Goal: Task Accomplishment & Management: Use online tool/utility

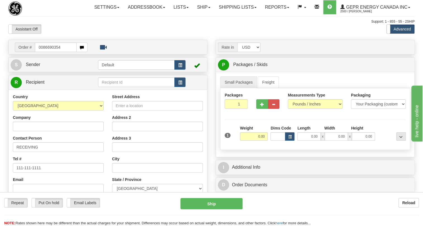
click at [42, 52] on input "0086690354" at bounding box center [56, 48] width 42 height 10
type input "86690354"
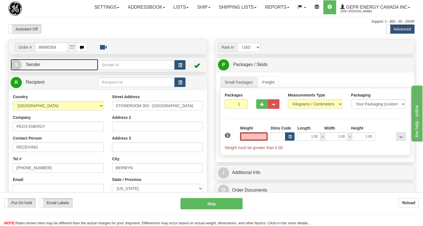
type input "0.00"
click at [32, 67] on span "Sender" at bounding box center [33, 64] width 15 height 5
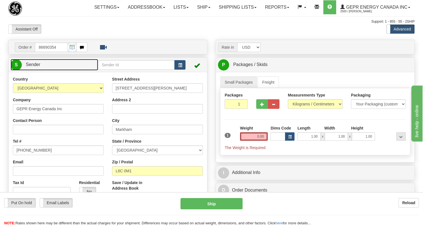
type input "MARKHAM"
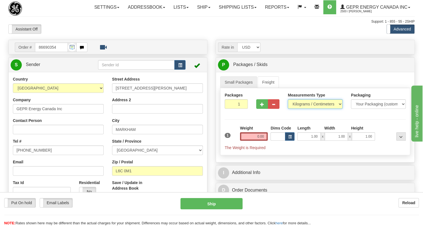
click at [304, 109] on select "Pounds / Inches Kilograms / Centimeters" at bounding box center [315, 104] width 55 height 10
select select "0"
click at [288, 109] on select "Pounds / Inches Kilograms / Centimeters" at bounding box center [315, 104] width 55 height 10
click at [255, 141] on input "0.00" at bounding box center [254, 136] width 28 height 8
type input "0.00"
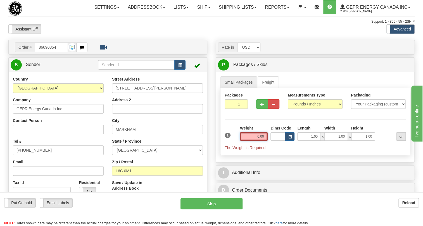
click at [263, 141] on input "0.00" at bounding box center [254, 136] width 28 height 8
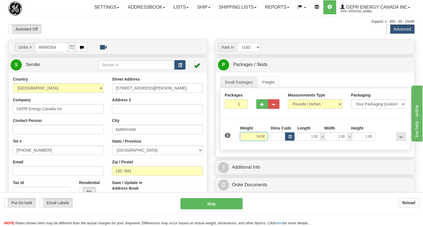
type input "24.00"
click at [236, 109] on input "1" at bounding box center [236, 104] width 23 height 10
type input "3"
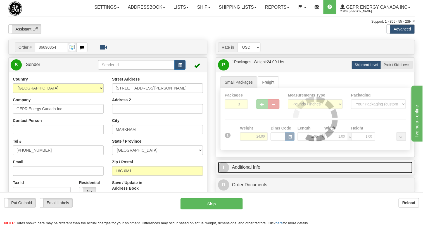
click at [254, 173] on link "I Additional Info" at bounding box center [315, 167] width 195 height 11
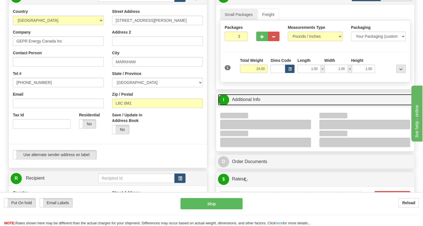
scroll to position [102, 0]
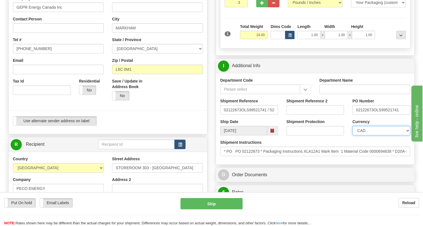
click at [378, 135] on select "CAD USD EUR ZAR RON ANG ARN AUD AUS AWG BBD BFR BGN BHD BMD BND BRC BRL CHP CKZ…" at bounding box center [382, 131] width 58 height 10
select select "1"
click at [353, 135] on select "CAD USD EUR ZAR RON ANG ARN AUD AUS AWG BBD BFR BGN BHD BMD BND BRC BRL CHP CKZ…" at bounding box center [382, 131] width 58 height 10
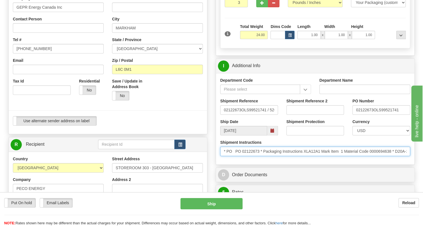
drag, startPoint x: 260, startPoint y: 164, endPoint x: 236, endPoint y: 165, distance: 24.1
click at [236, 156] on input "* PO PO 02122673 * Packaging Instructions XLA12A1 Mark Item 1 Material Code 000…" at bounding box center [315, 152] width 190 height 10
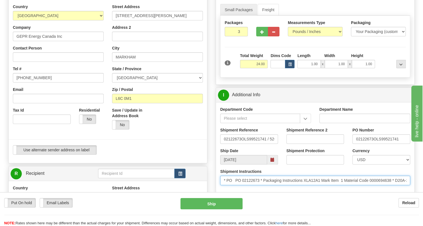
scroll to position [0, 0]
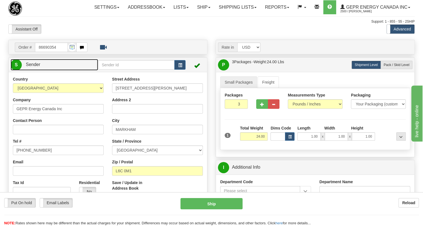
drag, startPoint x: 34, startPoint y: 76, endPoint x: 87, endPoint y: 87, distance: 53.6
click at [35, 67] on span "Sender" at bounding box center [33, 64] width 15 height 5
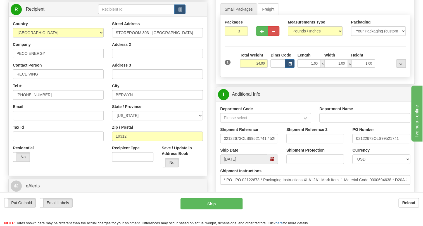
scroll to position [76, 0]
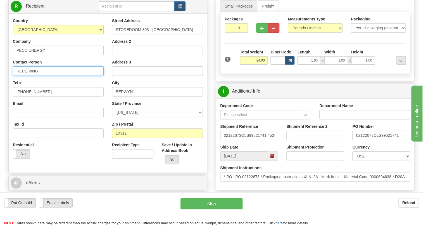
click at [44, 76] on input "RECEIVING" at bounding box center [58, 71] width 91 height 10
paste input "PO 02122673"
click at [46, 76] on input "RECEIVING / PO 02122673" at bounding box center [58, 71] width 91 height 10
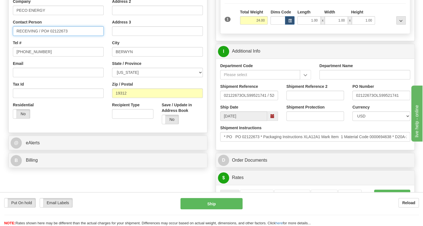
scroll to position [127, 0]
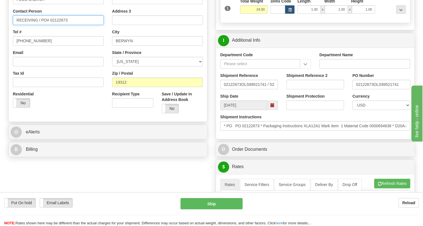
type input "RECEIVING / PO# 02122673"
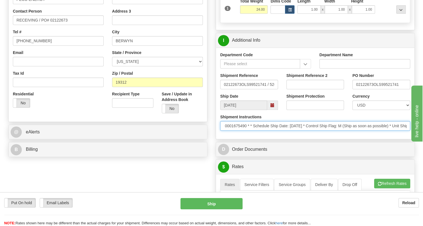
scroll to position [0, 280]
drag, startPoint x: 344, startPoint y: 138, endPoint x: 416, endPoint y: 142, distance: 72.0
click at [416, 142] on div "Rate in Account Currency ARN AWG AUD AUS BHD BBD BFR BMD BRC BRL GBP UKL BND BG…" at bounding box center [316, 184] width 208 height 542
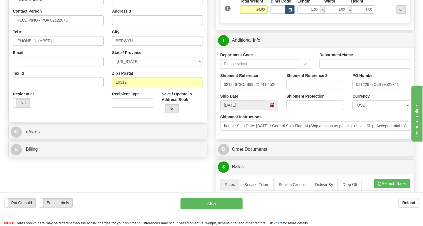
scroll to position [0, 0]
click at [338, 139] on div "Department Code Department Name Shipment Reference 02122673OLS99521741 / 526344…" at bounding box center [315, 93] width 199 height 91
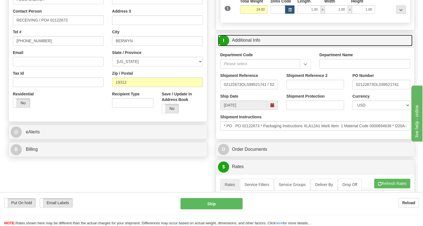
click at [257, 46] on link "I Additional Info" at bounding box center [315, 40] width 195 height 11
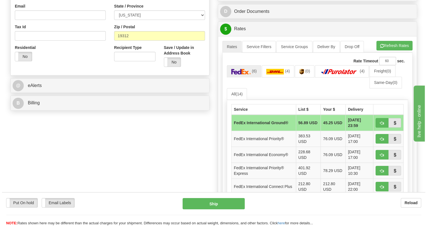
scroll to position [178, 0]
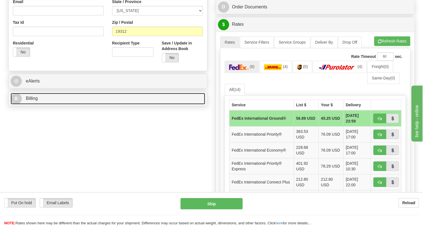
click at [31, 101] on span "Billing" at bounding box center [32, 98] width 12 height 5
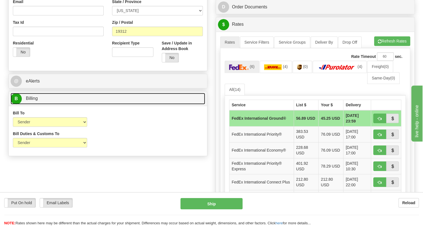
click at [33, 101] on span "Billing" at bounding box center [32, 98] width 12 height 5
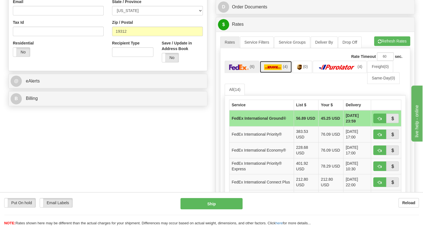
click at [273, 70] on img at bounding box center [273, 67] width 18 height 6
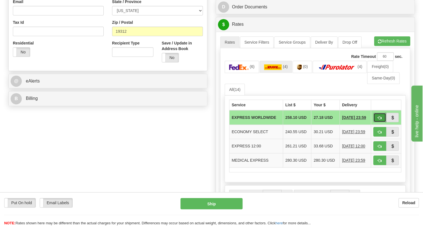
click at [379, 120] on span "button" at bounding box center [380, 118] width 4 height 4
type input "P"
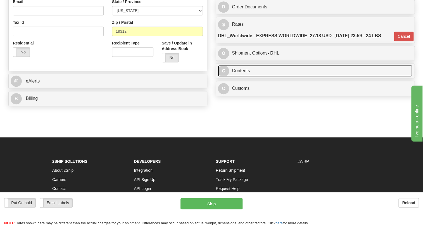
click at [241, 77] on link "C Contents" at bounding box center [315, 70] width 195 height 11
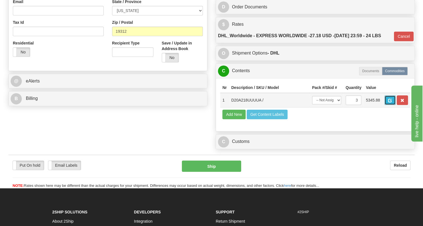
click at [388, 105] on button "button" at bounding box center [390, 100] width 11 height 10
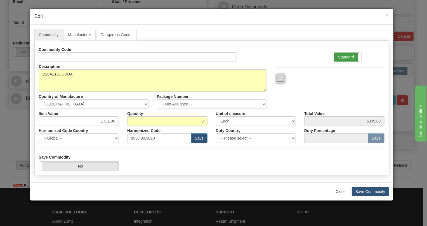
click at [347, 58] on label "Standard" at bounding box center [347, 57] width 27 height 9
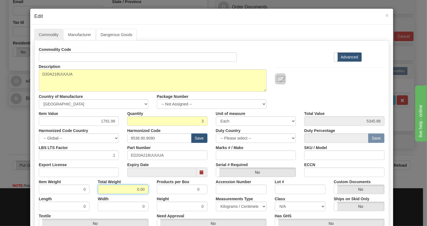
click at [132, 190] on input "0.00" at bounding box center [123, 190] width 51 height 10
type input "1.00"
type input "0.3333"
click at [235, 205] on select "Pounds / Inches Kilograms / Centimeters" at bounding box center [241, 207] width 51 height 10
select select "0"
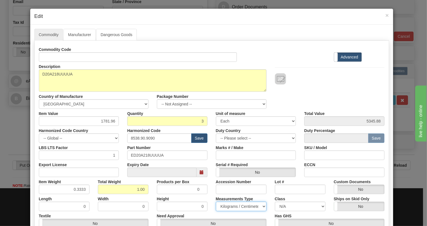
click at [216, 202] on select "Pounds / Inches Kilograms / Centimeters" at bounding box center [241, 207] width 51 height 10
drag, startPoint x: 82, startPoint y: 190, endPoint x: 84, endPoint y: 197, distance: 7.5
click at [84, 197] on div "Commodity Code Standard Advanced Description D20A218UUUUA Country of Manufactur…" at bounding box center [212, 145] width 346 height 201
type input "0.3335"
click at [91, 193] on div "Item Weight 0.3335" at bounding box center [64, 185] width 59 height 17
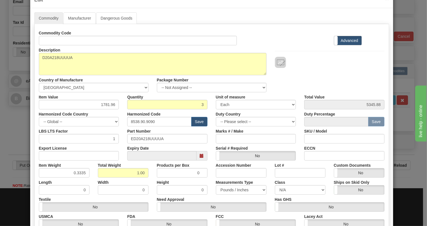
scroll to position [25, 0]
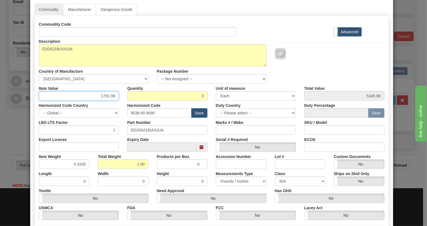
click at [99, 95] on input "1781.96" at bounding box center [79, 96] width 80 height 10
click at [110, 95] on input "1781.96" at bounding box center [79, 96] width 80 height 10
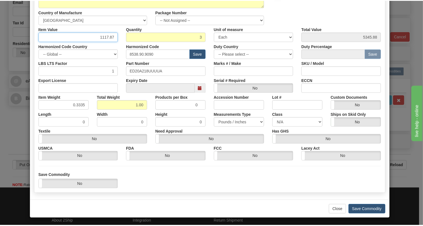
scroll to position [85, 0]
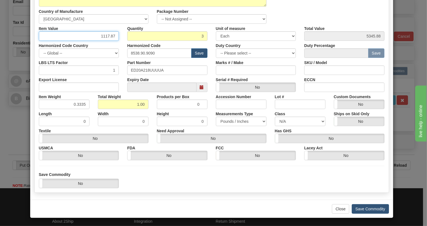
type input "1117.87"
type input "3353.61"
click at [369, 209] on button "Save Commodity" at bounding box center [370, 209] width 37 height 10
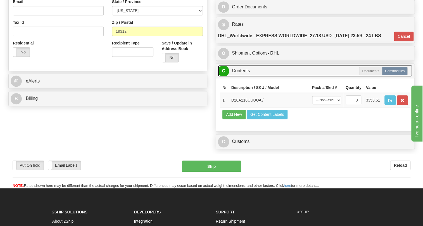
click at [250, 77] on link "C Contents" at bounding box center [315, 70] width 195 height 11
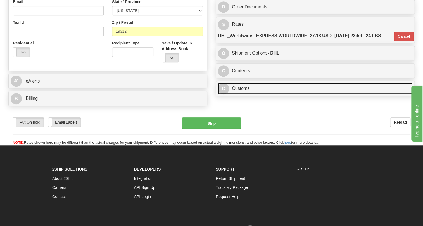
click at [240, 94] on link "C Customs" at bounding box center [315, 88] width 195 height 11
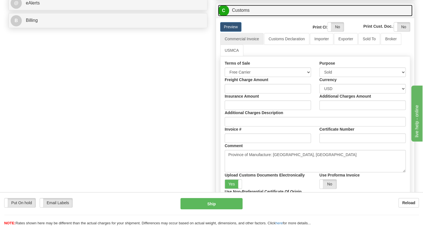
scroll to position [178, 0]
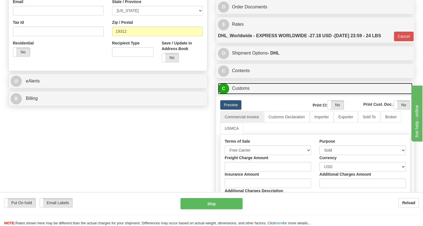
click at [242, 94] on link "C Customs" at bounding box center [315, 88] width 195 height 11
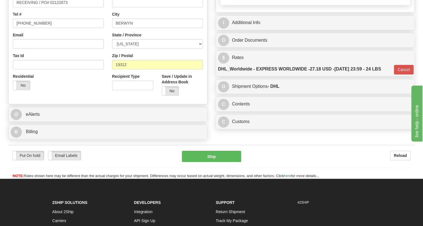
scroll to position [76, 0]
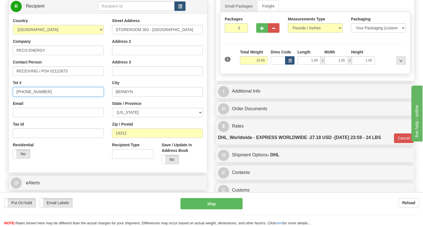
click at [33, 96] on input "[PHONE_NUMBER]" at bounding box center [58, 92] width 91 height 10
paste input "6106138990"
type input "6106138990"
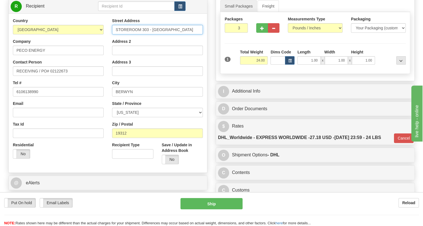
drag, startPoint x: 171, startPoint y: 42, endPoint x: 111, endPoint y: 45, distance: 59.9
click at [111, 45] on div "Street Address STOREROOM 303 - BERWYN Address 2 Address 3 City BERWYN State / P…" at bounding box center [157, 93] width 99 height 150
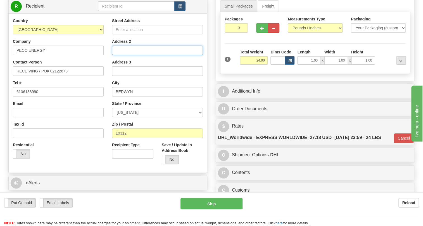
click at [123, 55] on input "Address 2" at bounding box center [157, 51] width 91 height 10
paste input "STOREROOM 303 - BERWYN"
type input "STOREROOM 303 - BERWYN"
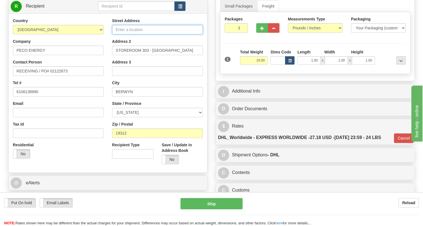
click at [123, 34] on input "Street Address" at bounding box center [157, 30] width 91 height 10
paste input "1060 WEST SWEDESFORD ROAD"
type input "1060 WEST SWEDESFORD ROAD"
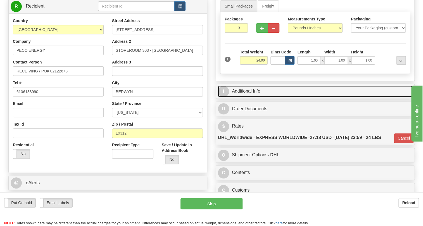
click at [248, 97] on link "I Additional Info" at bounding box center [315, 91] width 195 height 11
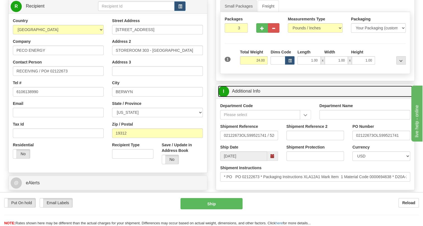
click at [248, 97] on link "I Additional Info" at bounding box center [315, 91] width 195 height 11
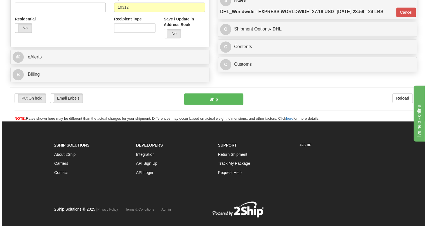
scroll to position [203, 0]
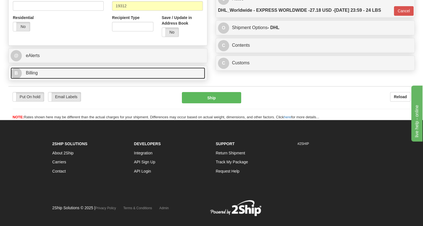
click at [27, 75] on span "Billing" at bounding box center [32, 72] width 12 height 5
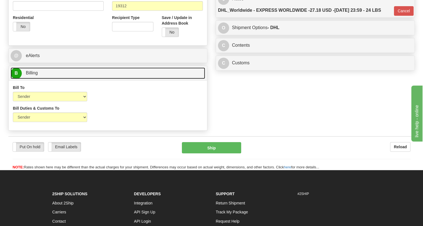
click at [27, 75] on span "Billing" at bounding box center [32, 72] width 12 height 5
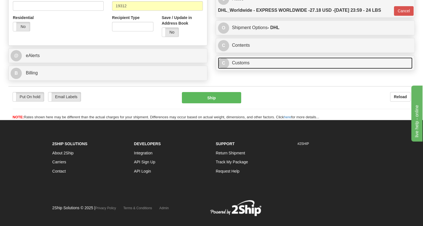
click at [242, 69] on link "C Customs" at bounding box center [315, 62] width 195 height 11
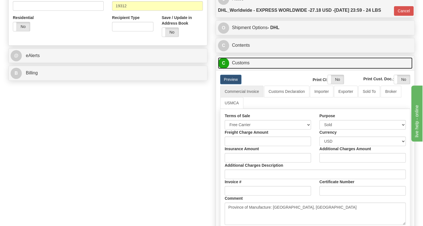
click at [242, 69] on link "C Customs" at bounding box center [315, 62] width 195 height 11
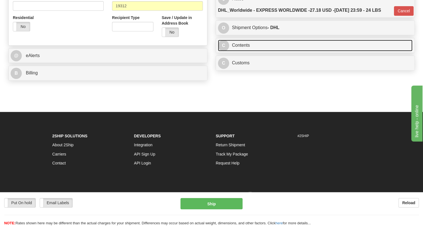
click at [244, 51] on link "C Contents" at bounding box center [315, 45] width 195 height 11
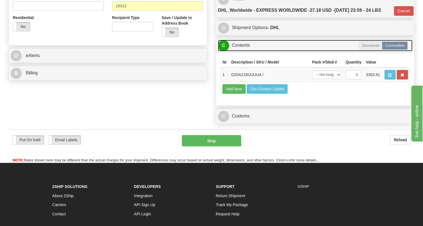
click at [244, 51] on link "C Contents" at bounding box center [315, 45] width 195 height 11
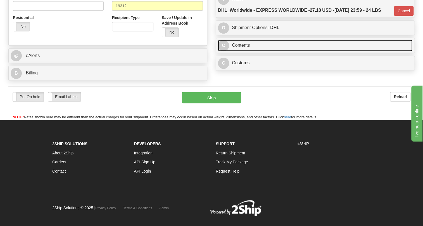
click at [245, 51] on link "C Contents" at bounding box center [315, 45] width 195 height 11
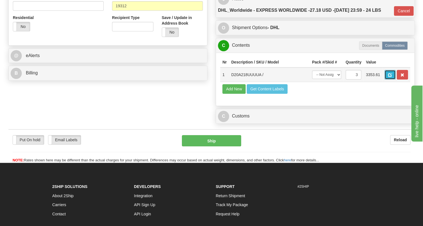
click at [389, 77] on span "button" at bounding box center [391, 75] width 4 height 4
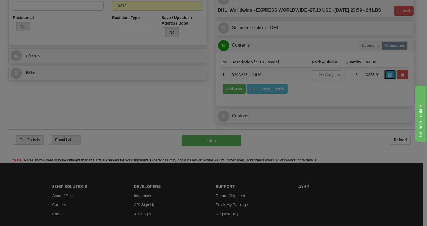
scroll to position [0, 0]
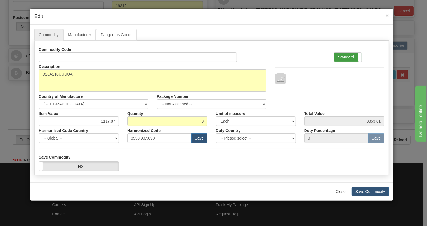
click at [344, 55] on label "Standard" at bounding box center [347, 57] width 27 height 9
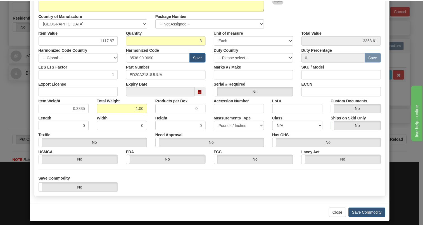
scroll to position [85, 0]
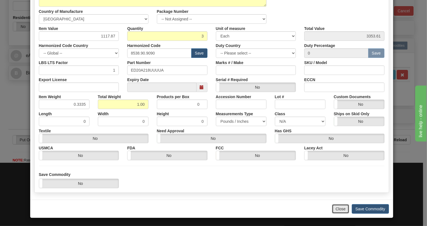
click at [340, 209] on button "Close" at bounding box center [340, 209] width 17 height 10
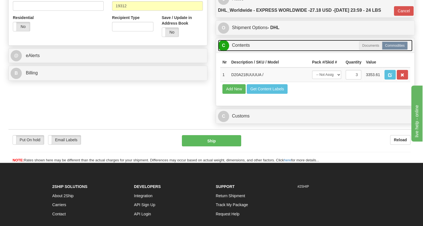
click at [242, 51] on link "C Contents" at bounding box center [315, 45] width 195 height 11
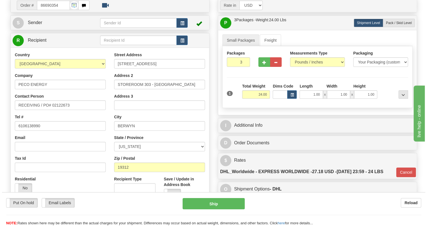
scroll to position [51, 0]
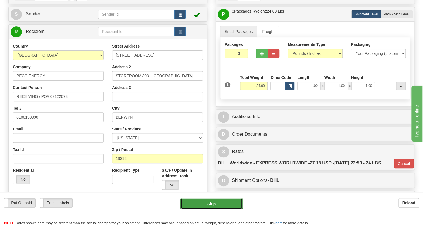
click at [214, 203] on button "Ship" at bounding box center [212, 203] width 62 height 11
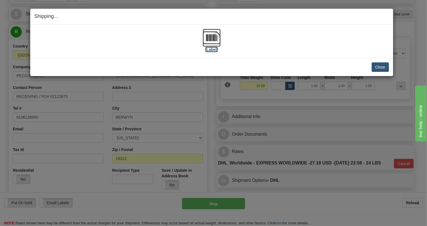
click at [213, 36] on img at bounding box center [212, 38] width 18 height 18
click at [380, 67] on button "Close" at bounding box center [380, 67] width 17 height 10
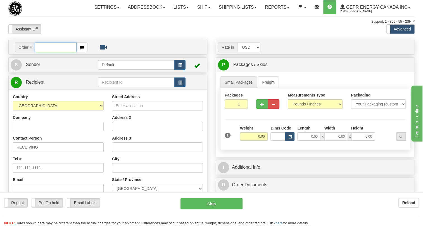
paste input "0086690373"
click at [42, 52] on input "0086690373" at bounding box center [56, 48] width 42 height 10
type input "86690373"
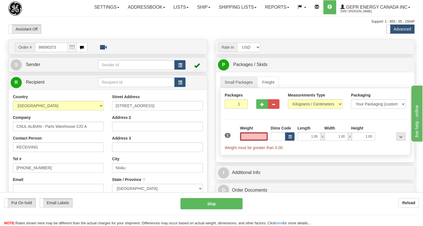
type input "NISKU"
type input "0.00"
click at [35, 67] on span "Sender" at bounding box center [33, 64] width 15 height 5
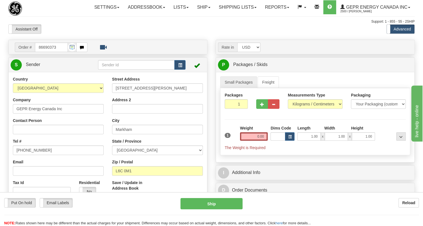
type input "MARKHAM"
click at [34, 155] on input "[PHONE_NUMBER]" at bounding box center [58, 150] width 91 height 10
paste input "[PHONE_NUMBER]"
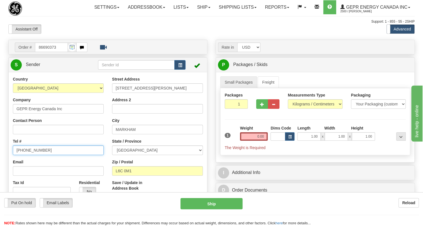
type input "[PHONE_NUMBER]"
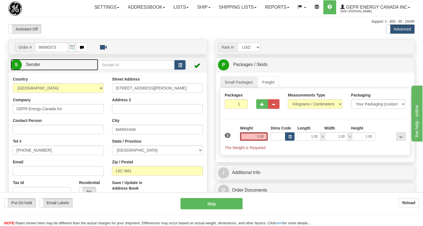
click at [39, 67] on span "Sender" at bounding box center [33, 64] width 15 height 5
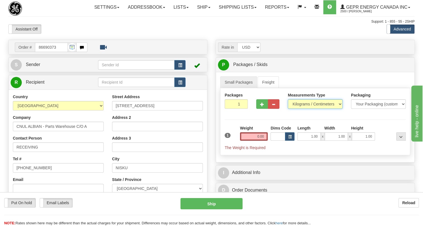
click at [315, 109] on select "Pounds / Inches Kilograms / Centimeters" at bounding box center [315, 104] width 55 height 10
select select "0"
click at [288, 109] on select "Pounds / Inches Kilograms / Centimeters" at bounding box center [315, 104] width 55 height 10
click at [250, 141] on input "0.00" at bounding box center [254, 136] width 28 height 8
type input "0.00"
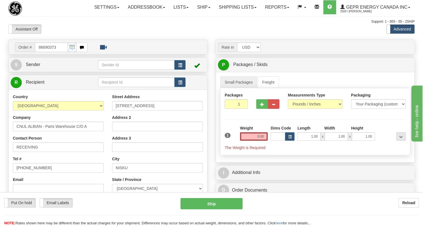
click at [101, 24] on div at bounding box center [211, 24] width 407 height 0
click at [247, 141] on input "0.00" at bounding box center [254, 136] width 28 height 8
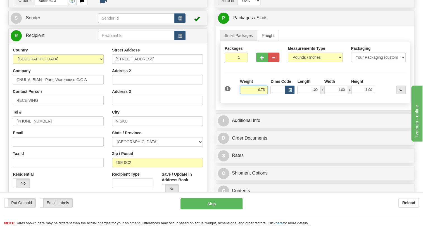
scroll to position [51, 0]
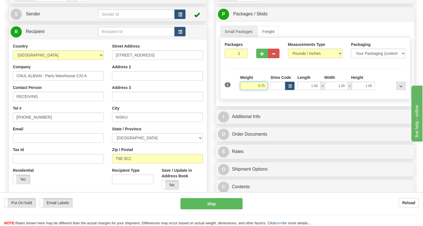
type input "9.75"
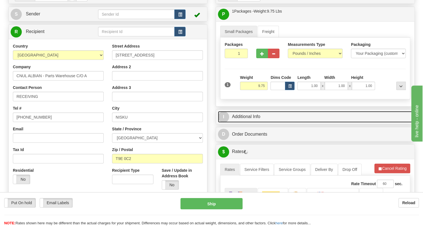
click at [244, 123] on link "I Additional Info" at bounding box center [315, 116] width 195 height 11
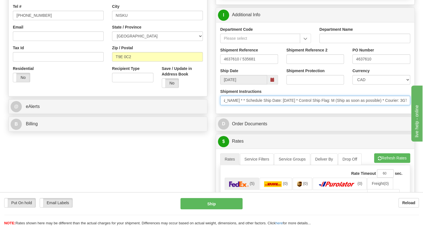
scroll to position [0, 264]
drag, startPoint x: 778, startPoint y: 254, endPoint x: 438, endPoint y: 143, distance: 357.7
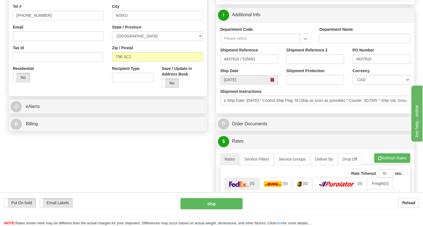
scroll to position [0, 0]
click at [364, 64] on input "4637610" at bounding box center [382, 59] width 58 height 10
paste input "4637610"
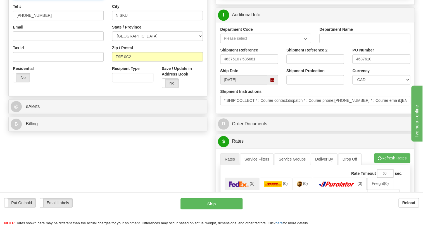
type input "RECEIVING / PO# 4637610"
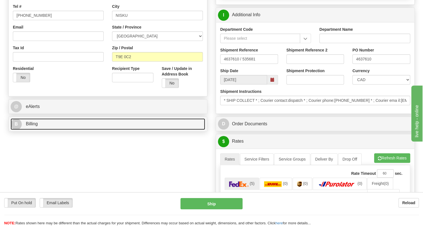
click at [30, 126] on span "Billing" at bounding box center [32, 123] width 12 height 5
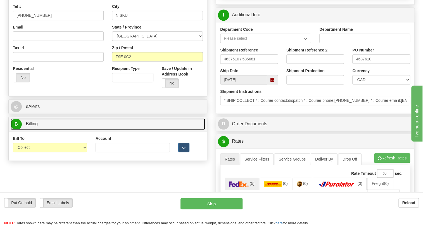
click at [30, 126] on span "Billing" at bounding box center [32, 123] width 12 height 5
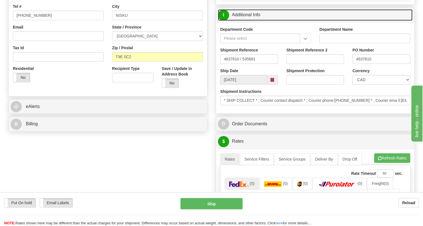
click at [250, 21] on link "I Additional Info" at bounding box center [315, 14] width 195 height 11
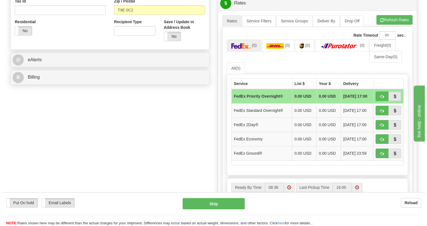
scroll to position [203, 0]
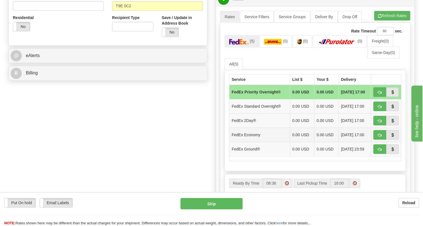
click at [271, 142] on td "FedEx Economy" at bounding box center [260, 135] width 61 height 14
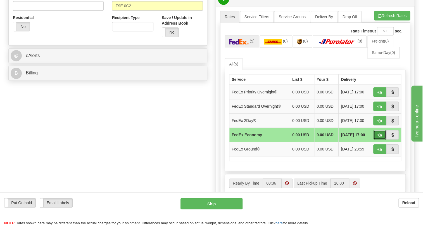
click at [380, 137] on span "button" at bounding box center [380, 135] width 4 height 4
type input "20"
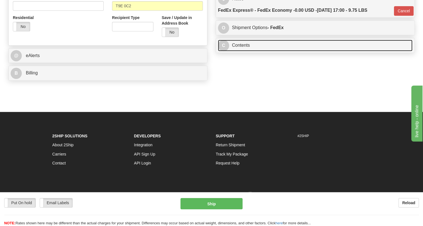
click at [241, 51] on link "C Contents" at bounding box center [315, 45] width 195 height 11
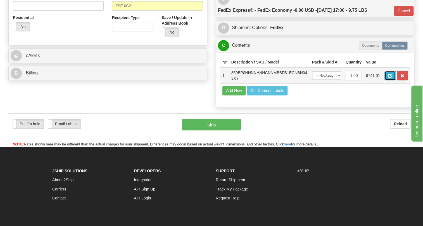
click at [390, 78] on span "button" at bounding box center [391, 76] width 4 height 4
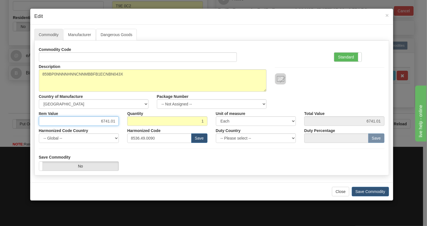
click at [107, 121] on input "6741.01" at bounding box center [79, 121] width 80 height 10
type input "5424.64"
click at [342, 56] on label "Standard" at bounding box center [347, 57] width 27 height 9
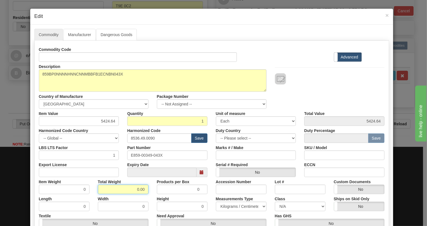
click at [125, 192] on input "0.00" at bounding box center [123, 190] width 51 height 10
type input "1.00"
type input "1.0000"
click at [222, 204] on select "Pounds / Inches Kilograms / Centimeters" at bounding box center [241, 207] width 51 height 10
select select "0"
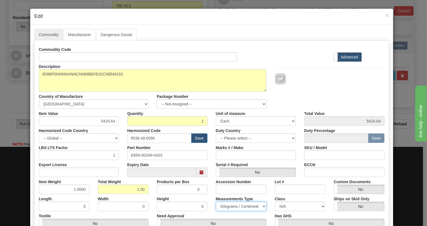
click at [216, 202] on select "Pounds / Inches Kilograms / Centimeters" at bounding box center [241, 207] width 51 height 10
click at [208, 195] on div "Height 0" at bounding box center [182, 202] width 59 height 17
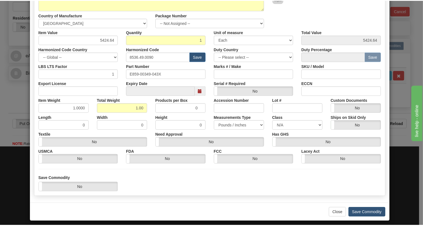
scroll to position [85, 0]
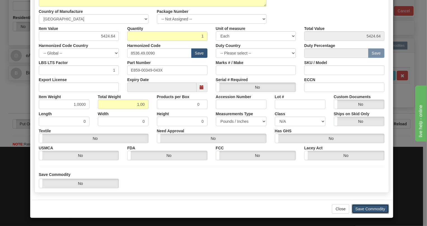
click at [366, 209] on button "Save Commodity" at bounding box center [370, 209] width 37 height 10
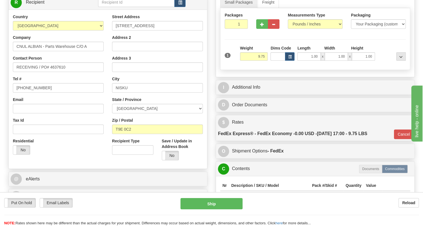
scroll to position [76, 0]
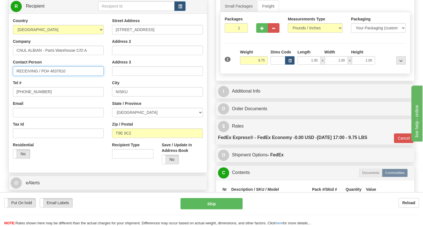
click at [41, 76] on input "RECEIVING / PO# 4637610" at bounding box center [58, 71] width 91 height 10
paste input "Tanveen Kaur Wirk"
type input "RECEIVING / Tanveen Kaur Wirk / PO# 4637610"
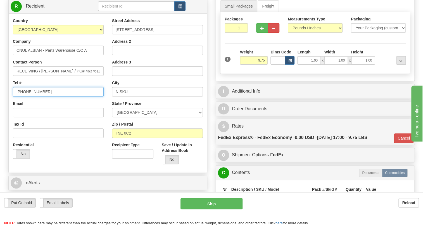
click at [36, 96] on input "[PHONE_NUMBER]" at bounding box center [58, 92] width 91 height 10
paste input "403)386-5538"
type input "(403)386-5538"
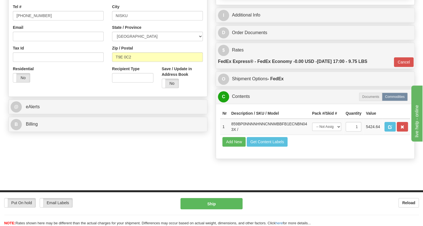
scroll to position [152, 0]
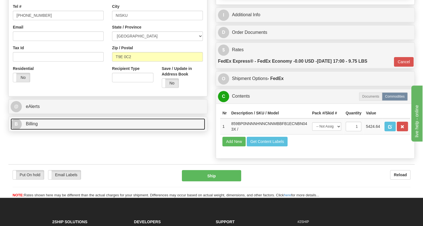
click at [34, 126] on span "Billing" at bounding box center [32, 123] width 12 height 5
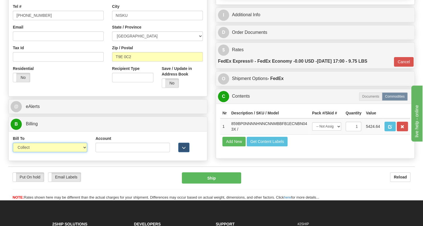
click at [41, 152] on select "Sender Recipient Third Party Collect" at bounding box center [50, 148] width 74 height 10
select select "1"
click at [13, 152] on select "Sender Recipient Third Party Collect" at bounding box center [50, 148] width 74 height 10
type input "20"
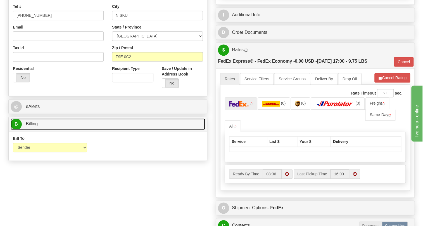
click at [33, 126] on span "Billing" at bounding box center [32, 123] width 12 height 5
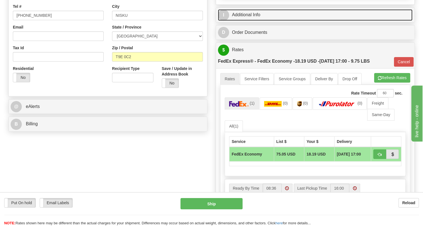
click at [252, 21] on link "I Additional Info" at bounding box center [315, 14] width 195 height 11
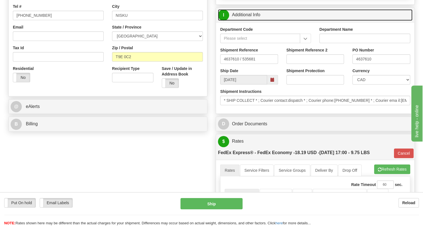
click at [252, 21] on link "I Additional Info" at bounding box center [315, 14] width 195 height 11
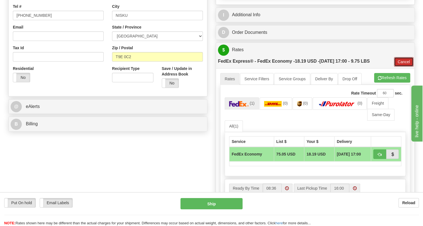
click at [400, 67] on button "Cancel" at bounding box center [404, 62] width 20 height 10
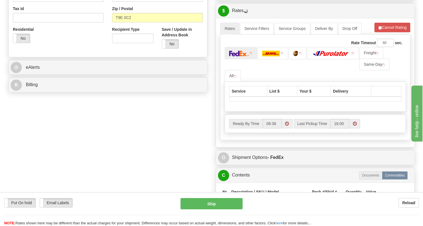
scroll to position [203, 0]
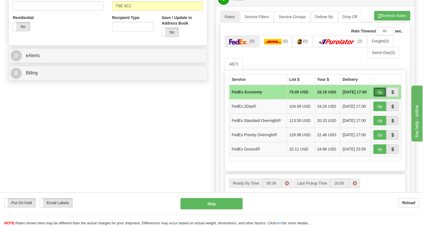
click at [379, 94] on span "button" at bounding box center [380, 93] width 4 height 4
type input "20"
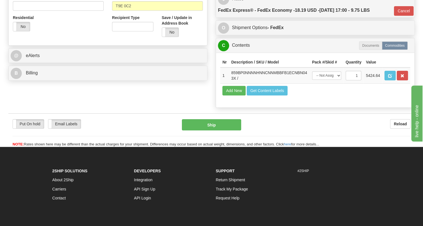
scroll to position [76, 0]
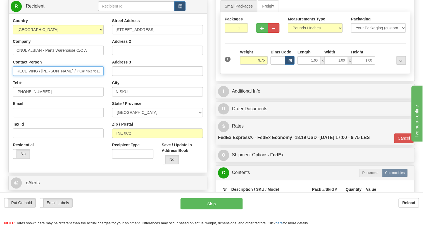
drag, startPoint x: 74, startPoint y: 83, endPoint x: 42, endPoint y: 85, distance: 32.2
click at [42, 76] on input "RECEIVING / Tanveen Kaur Wirk / PO# 4637610" at bounding box center [58, 71] width 91 height 10
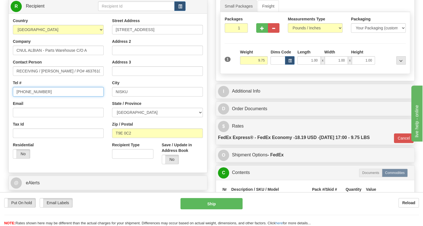
click at [37, 96] on input "(403)386-5538" at bounding box center [58, 92] width 91 height 10
click at [101, 117] on div "Email" at bounding box center [58, 109] width 91 height 17
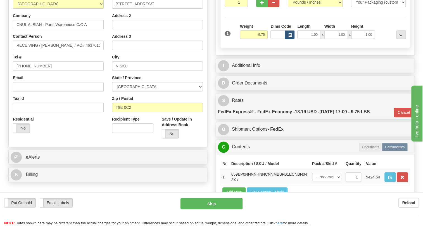
scroll to position [152, 0]
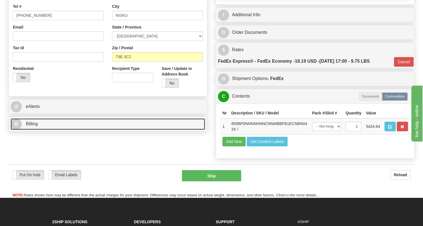
click at [32, 126] on span "Billing" at bounding box center [32, 123] width 12 height 5
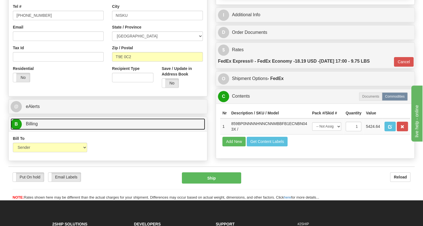
click at [32, 126] on span "Billing" at bounding box center [32, 123] width 12 height 5
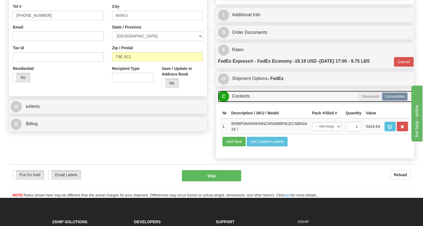
click at [246, 102] on link "C Contents" at bounding box center [315, 96] width 195 height 11
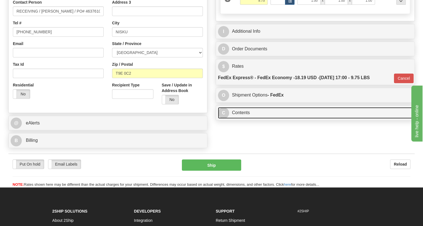
scroll to position [127, 0]
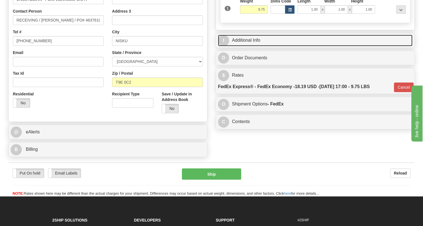
click at [246, 46] on link "I Additional Info" at bounding box center [315, 40] width 195 height 11
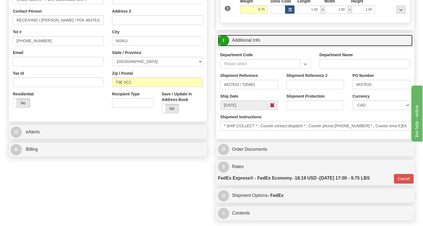
click at [246, 46] on link "I Additional Info" at bounding box center [315, 40] width 195 height 11
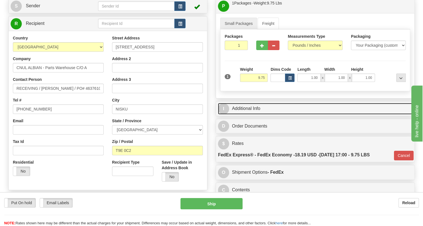
scroll to position [51, 0]
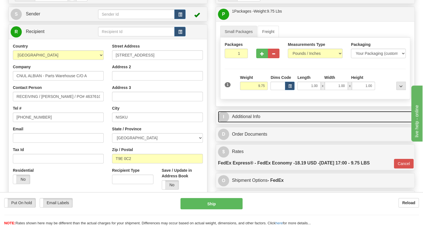
drag, startPoint x: 244, startPoint y: 128, endPoint x: 249, endPoint y: 128, distance: 5.7
click at [244, 123] on link "I Additional Info" at bounding box center [315, 116] width 195 height 11
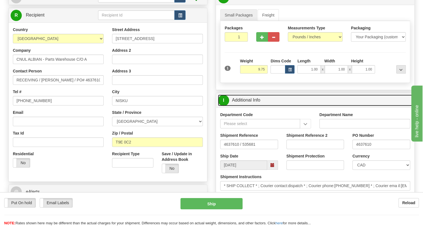
scroll to position [76, 0]
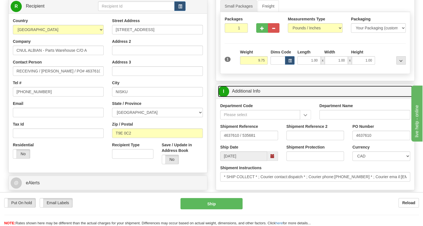
click at [246, 97] on link "I Additional Info" at bounding box center [315, 91] width 195 height 11
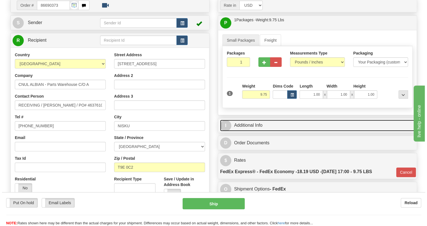
scroll to position [51, 0]
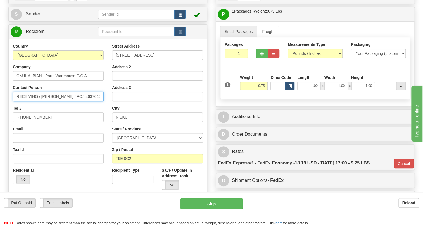
drag, startPoint x: 41, startPoint y: 109, endPoint x: 11, endPoint y: 112, distance: 30.1
click at [11, 112] on div "Country AFGHANISTAN ALAND ISLANDS ALBANIA ALGERIA AMERICAN SAMOA ANDORRA ANGOLA…" at bounding box center [58, 115] width 99 height 145
type input "Tanveen Kaur Wirk / PO# 4637610"
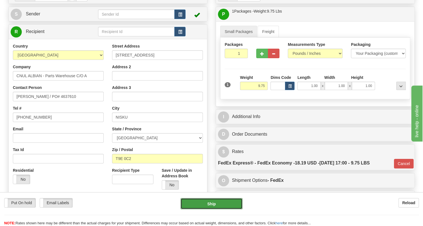
click at [211, 205] on button "Ship" at bounding box center [212, 203] width 62 height 11
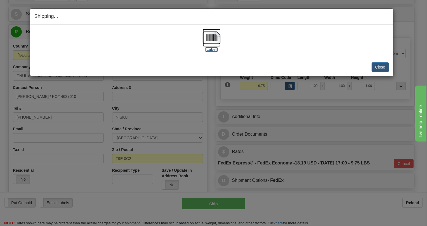
click at [210, 37] on img at bounding box center [212, 38] width 18 height 18
click at [383, 69] on button "Close" at bounding box center [380, 67] width 17 height 10
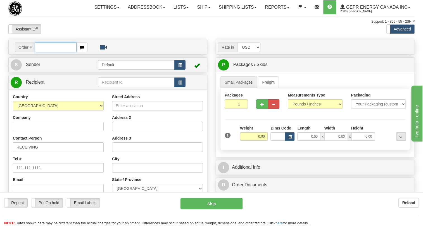
click at [50, 52] on input "text" at bounding box center [56, 48] width 42 height 10
paste input "0086690375"
click at [43, 52] on input "0086690375" at bounding box center [56, 48] width 42 height 10
type input "86690375"
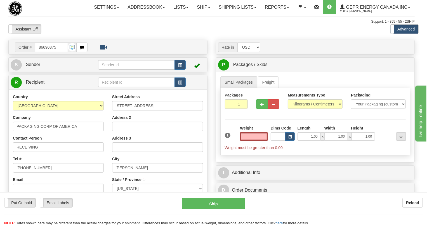
type input "COUNCE"
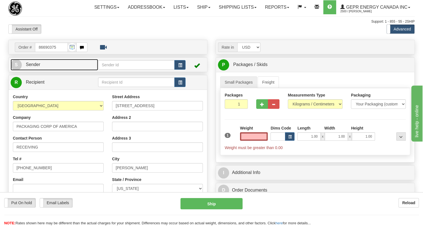
type input "0.00"
drag, startPoint x: 36, startPoint y: 77, endPoint x: 3, endPoint y: 87, distance: 33.7
click at [36, 67] on span "Sender" at bounding box center [33, 64] width 15 height 5
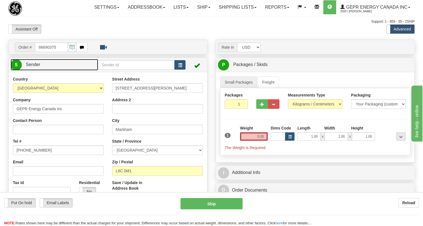
type input "MARKHAM"
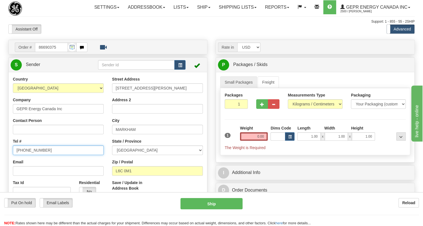
click at [35, 155] on input "[PHONE_NUMBER]" at bounding box center [58, 150] width 91 height 10
paste input "[PHONE_NUMBER]"
type input "[PHONE_NUMBER]"
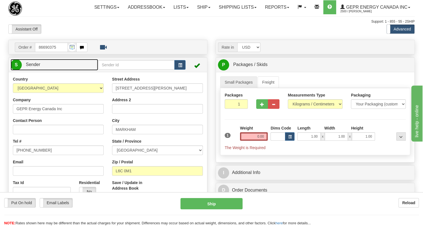
click at [43, 70] on link "S Sender" at bounding box center [55, 64] width 88 height 11
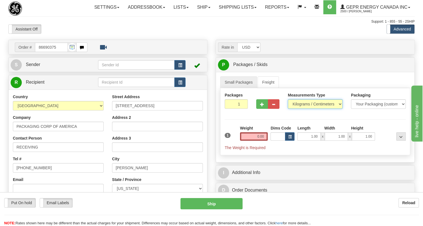
click at [310, 109] on select "Pounds / Inches Kilograms / Centimeters" at bounding box center [315, 104] width 55 height 10
select select "0"
click at [288, 109] on select "Pounds / Inches Kilograms / Centimeters" at bounding box center [315, 104] width 55 height 10
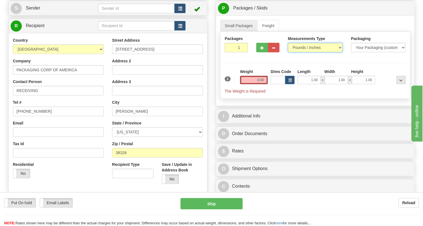
scroll to position [102, 0]
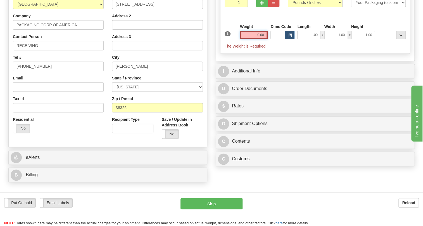
click at [255, 39] on input "0.00" at bounding box center [254, 35] width 28 height 8
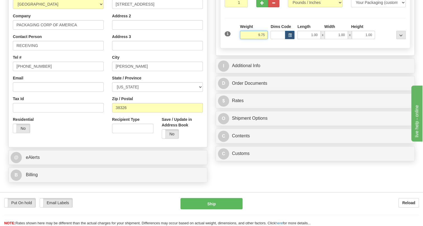
type input "9.75"
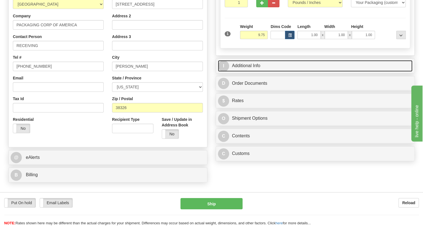
click at [244, 72] on link "I Additional Info" at bounding box center [315, 65] width 195 height 11
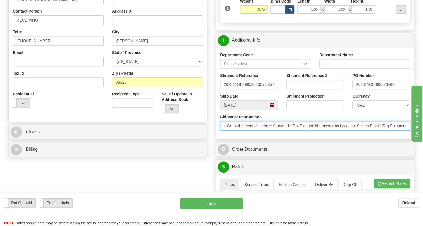
scroll to position [0, 204]
drag, startPoint x: 364, startPoint y: 140, endPoint x: 409, endPoint y: 138, distance: 45.6
click at [409, 131] on input "* Schedule Ship Date: 9/8/2025 * Control Ship Flag: M (Ship as soon as possible…" at bounding box center [315, 126] width 190 height 10
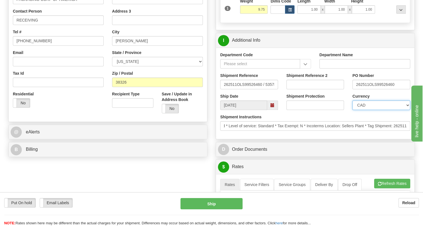
scroll to position [0, 0]
click at [370, 110] on select "CAD USD EUR ZAR RON ANG ARN AUD AUS AWG BBD BFR BGN BHD BMD BND BRC BRL CHP CKZ…" at bounding box center [382, 105] width 58 height 10
select select "1"
click at [353, 110] on select "CAD USD EUR ZAR RON ANG ARN AUD AUS AWG BBD BFR BGN BHD BMD BND BRC BRL CHP CKZ…" at bounding box center [382, 105] width 58 height 10
drag, startPoint x: 369, startPoint y: 96, endPoint x: 354, endPoint y: 96, distance: 14.6
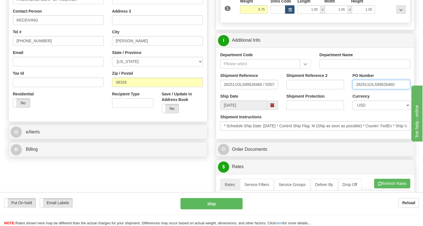
click at [354, 89] on input "262511OLS99526460" at bounding box center [382, 85] width 58 height 10
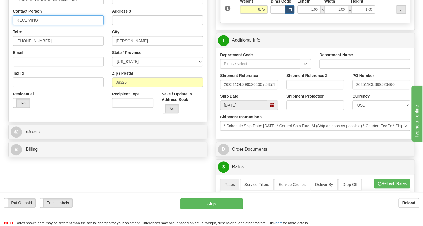
click at [41, 25] on input "RECEIVING" at bounding box center [58, 20] width 91 height 10
paste input "262511"
type input "RECEIVING / PO# 262511"
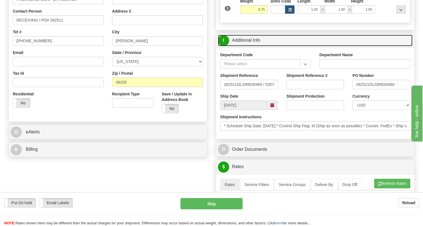
click at [255, 46] on link "I Additional Info" at bounding box center [315, 40] width 195 height 11
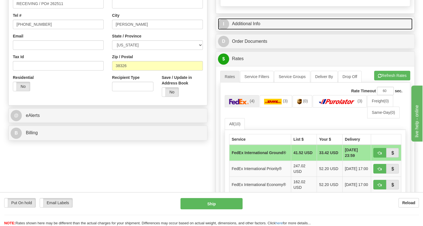
scroll to position [152, 0]
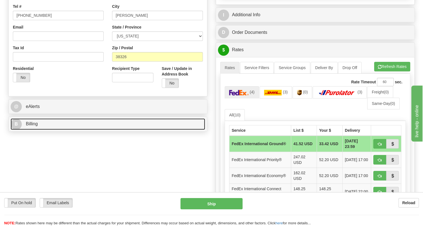
click at [34, 126] on span "Billing" at bounding box center [32, 123] width 12 height 5
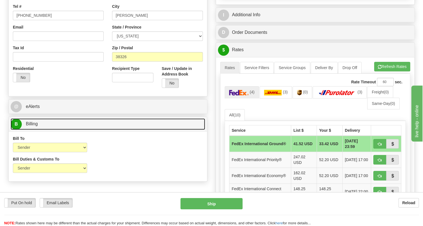
click at [36, 126] on span "Billing" at bounding box center [32, 123] width 12 height 5
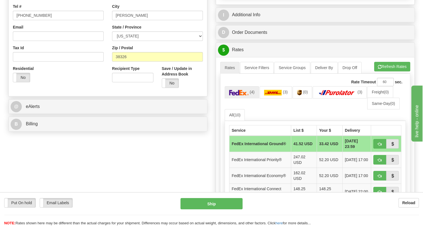
click at [96, 86] on div "Residential Yes No" at bounding box center [58, 76] width 99 height 21
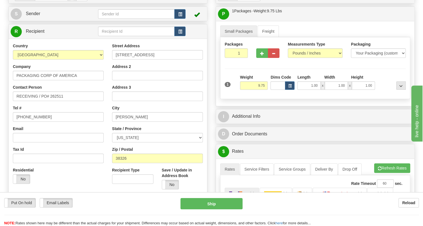
scroll to position [51, 0]
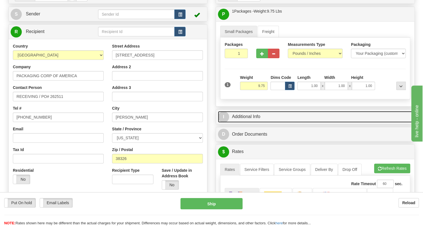
drag, startPoint x: 249, startPoint y: 127, endPoint x: 270, endPoint y: 127, distance: 20.1
click at [249, 123] on link "I Additional Info" at bounding box center [315, 116] width 195 height 11
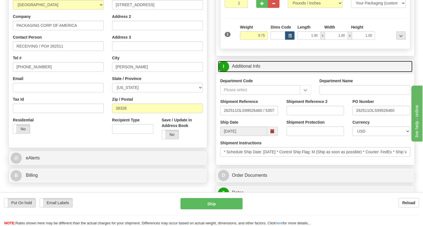
scroll to position [102, 0]
click at [250, 72] on link "I Additional Info" at bounding box center [315, 65] width 195 height 11
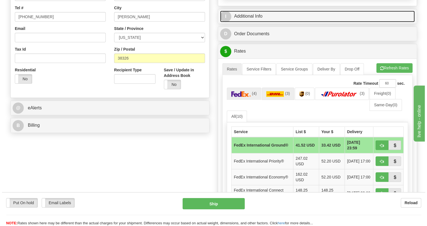
scroll to position [152, 0]
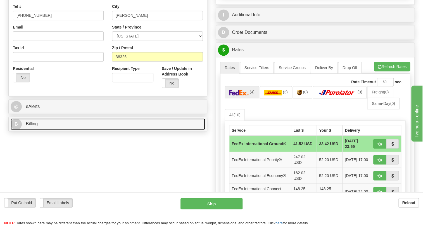
click at [37, 126] on span "Billing" at bounding box center [32, 123] width 12 height 5
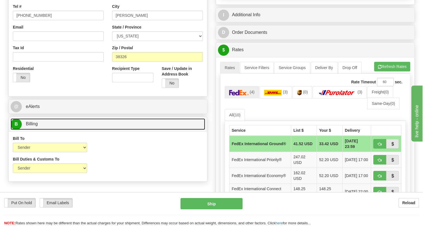
click at [37, 126] on span "Billing" at bounding box center [32, 123] width 12 height 5
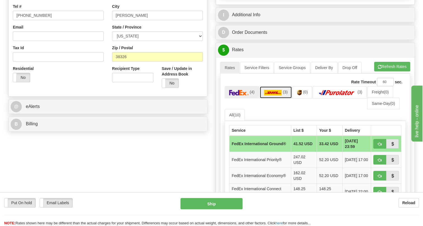
click at [269, 95] on img at bounding box center [273, 93] width 18 height 6
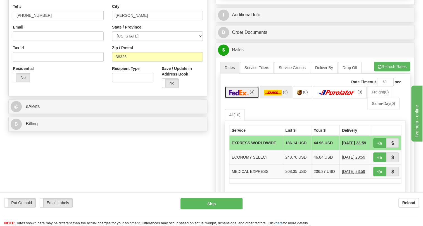
click at [240, 95] on img at bounding box center [239, 93] width 20 height 6
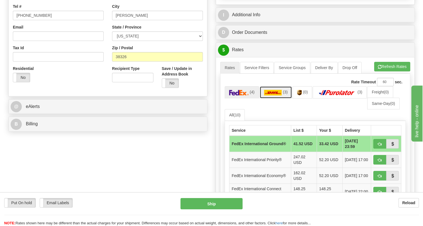
click at [271, 95] on img at bounding box center [273, 93] width 18 height 6
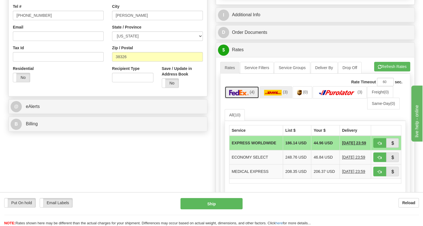
click at [243, 95] on img at bounding box center [239, 93] width 20 height 6
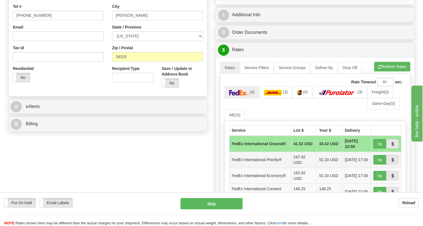
click at [265, 168] on td "FedEx International Priority®" at bounding box center [261, 160] width 62 height 16
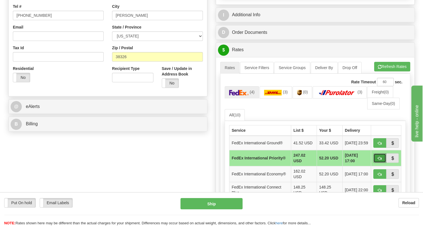
click at [379, 160] on span "button" at bounding box center [380, 159] width 4 height 4
type input "01"
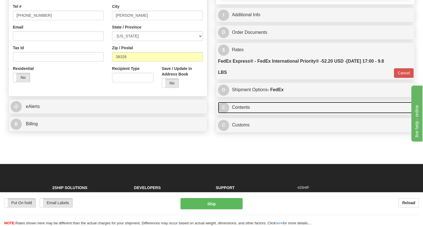
click at [246, 113] on link "C Contents" at bounding box center [315, 107] width 195 height 11
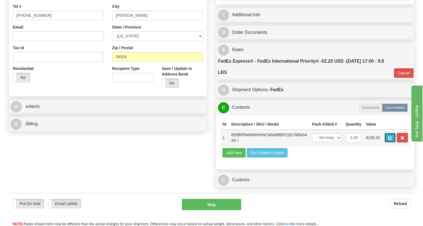
click at [389, 140] on span "button" at bounding box center [391, 138] width 4 height 4
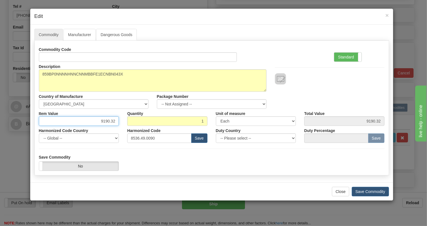
click at [106, 122] on input "9190.32" at bounding box center [79, 121] width 80 height 10
type input "3469.45"
click at [343, 55] on label "Standard" at bounding box center [347, 57] width 27 height 9
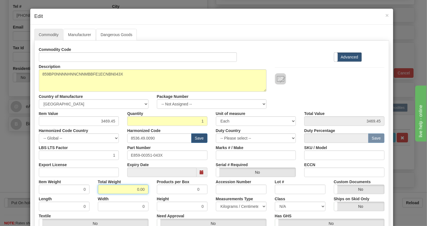
click at [136, 187] on input "0.00" at bounding box center [123, 190] width 51 height 10
type input "1.00"
type input "1.0000"
click at [236, 203] on select "Pounds / Inches Kilograms / Centimeters" at bounding box center [241, 207] width 51 height 10
select select "0"
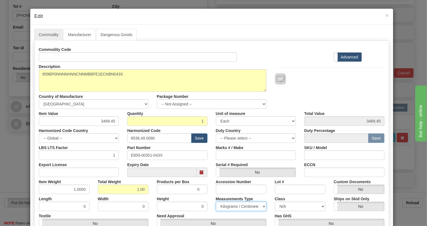
click at [216, 202] on select "Pounds / Inches Kilograms / Centimeters" at bounding box center [241, 207] width 51 height 10
click at [206, 195] on div "Height 0" at bounding box center [182, 202] width 59 height 17
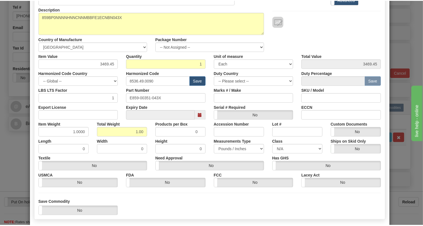
scroll to position [76, 0]
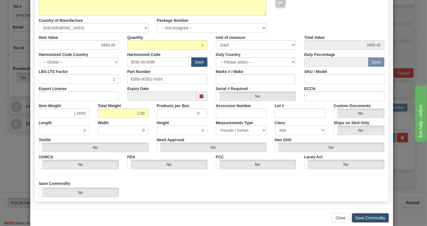
click at [371, 218] on button "Save Commodity" at bounding box center [370, 218] width 37 height 10
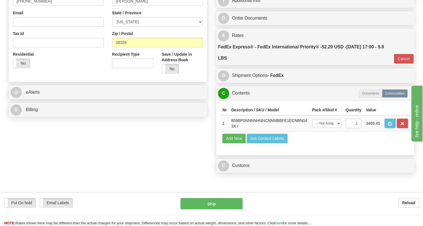
scroll to position [178, 0]
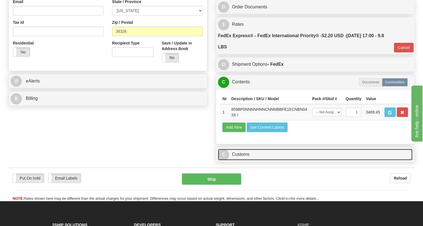
click at [248, 160] on link "C Customs" at bounding box center [315, 154] width 195 height 11
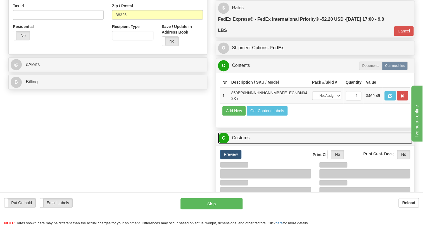
scroll to position [203, 0]
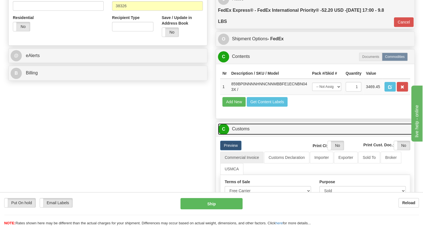
click at [245, 135] on link "C Customs" at bounding box center [315, 128] width 195 height 11
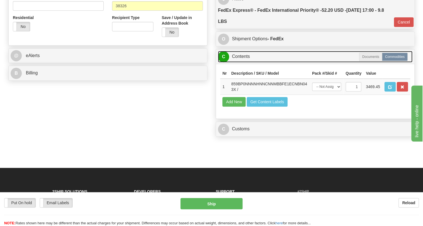
click at [246, 62] on link "C Contents" at bounding box center [315, 56] width 195 height 11
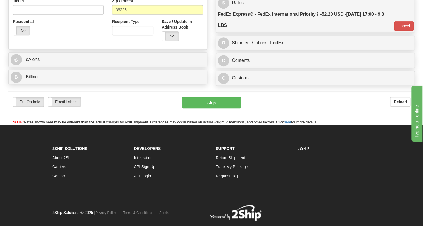
scroll to position [127, 0]
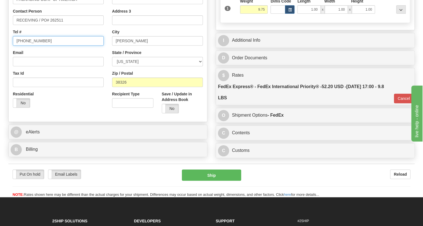
click at [31, 46] on input "(779)7960565" at bounding box center [58, 41] width 91 height 10
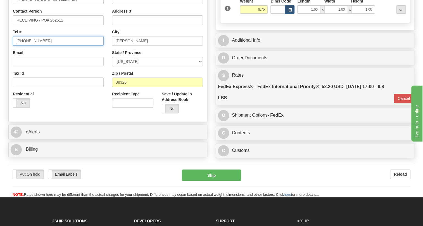
click at [31, 46] on input "(779)7960565" at bounding box center [58, 41] width 91 height 10
paste input "731-689-1219"
type input "731-689-1219"
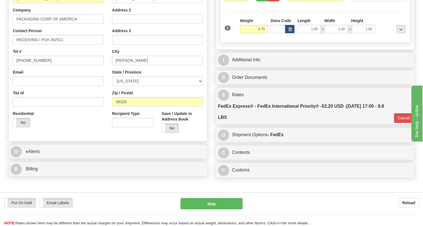
scroll to position [152, 0]
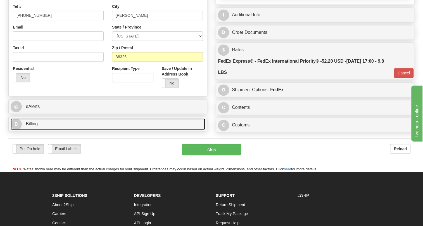
click at [32, 126] on span "Billing" at bounding box center [32, 123] width 12 height 5
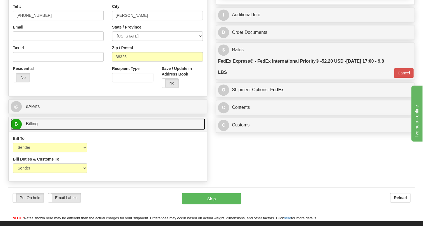
click at [32, 126] on span "Billing" at bounding box center [32, 123] width 12 height 5
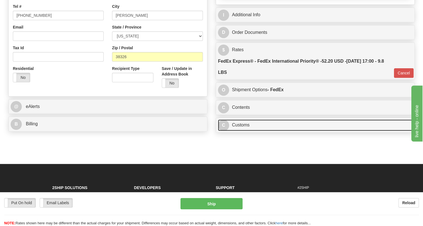
click at [239, 131] on link "C Customs" at bounding box center [315, 124] width 195 height 11
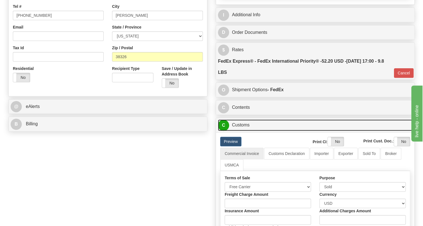
click at [239, 131] on link "C Customs" at bounding box center [315, 124] width 195 height 11
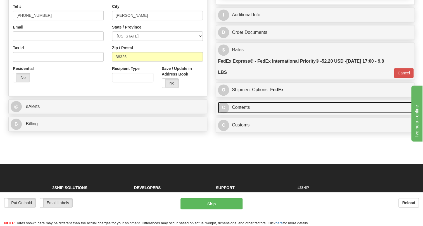
click at [241, 113] on link "C Contents" at bounding box center [315, 107] width 195 height 11
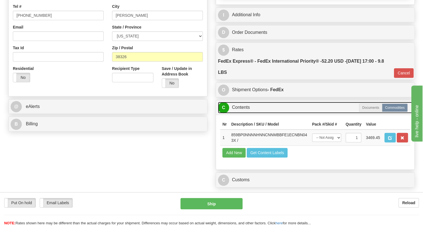
scroll to position [76, 0]
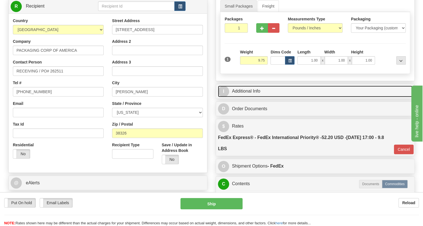
click at [255, 97] on link "I Additional Info" at bounding box center [315, 91] width 195 height 11
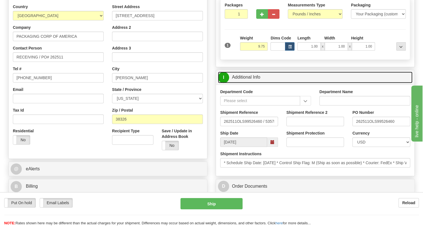
scroll to position [102, 0]
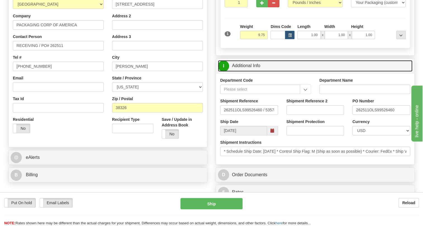
click at [251, 72] on link "I Additional Info" at bounding box center [315, 65] width 195 height 11
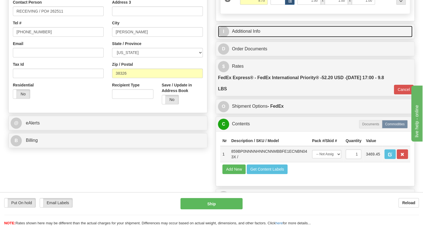
scroll to position [127, 0]
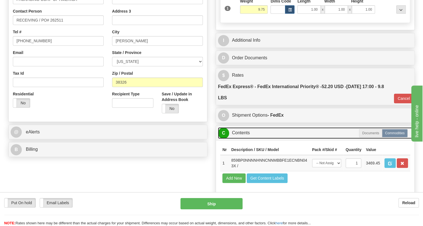
click at [246, 139] on link "C Contents" at bounding box center [315, 132] width 195 height 11
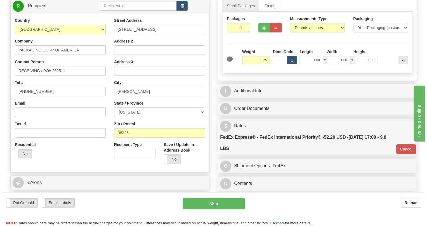
scroll to position [51, 0]
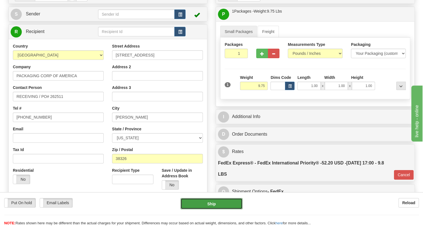
click at [212, 208] on button "Ship" at bounding box center [212, 203] width 62 height 11
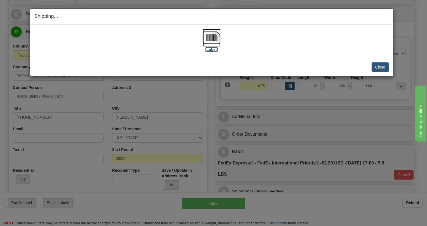
click at [216, 36] on img at bounding box center [212, 38] width 18 height 18
click at [381, 66] on button "Close" at bounding box center [380, 67] width 17 height 10
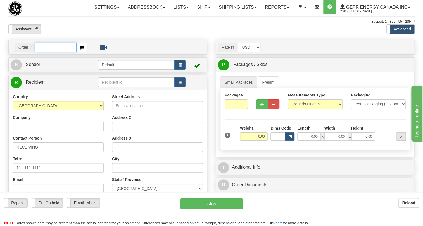
click at [46, 52] on input "text" at bounding box center [56, 48] width 42 height 10
paste input "0086690372"
click at [43, 52] on input "0086690372" at bounding box center [56, 48] width 42 height 10
type input "86690372"
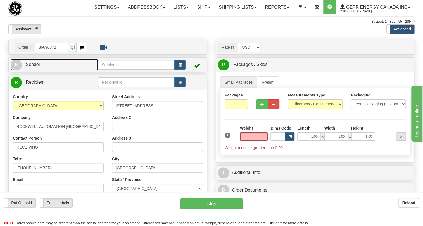
type input "0.00"
click at [31, 67] on span "Sender" at bounding box center [33, 64] width 15 height 5
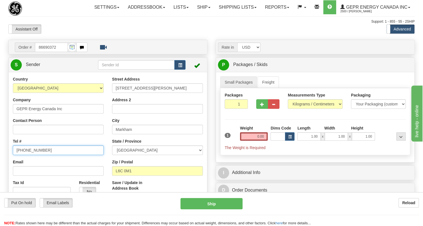
click at [32, 155] on input "[PHONE_NUMBER]" at bounding box center [58, 150] width 91 height 10
type input "MARKHAM"
click at [32, 155] on input "[PHONE_NUMBER]" at bounding box center [58, 150] width 91 height 10
paste input "[PHONE_NUMBER]"
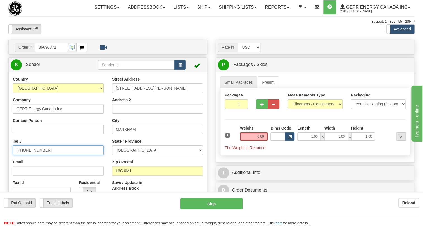
type input "[PHONE_NUMBER]"
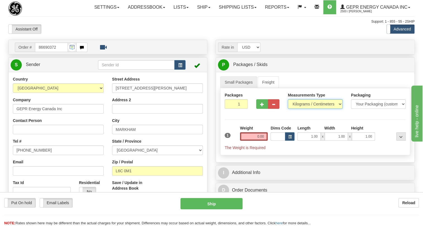
click at [308, 109] on select "Pounds / Inches Kilograms / Centimeters" at bounding box center [315, 104] width 55 height 10
select select "0"
click at [288, 109] on select "Pounds / Inches Kilograms / Centimeters" at bounding box center [315, 104] width 55 height 10
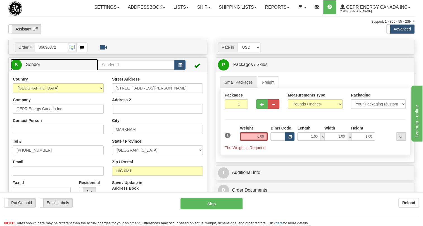
click at [37, 67] on span "Sender" at bounding box center [33, 64] width 15 height 5
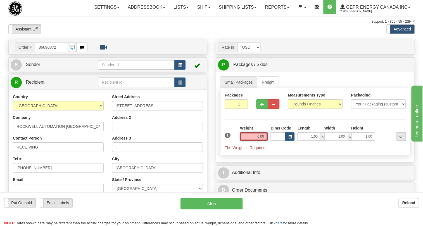
click at [249, 141] on input "0.00" at bounding box center [254, 136] width 28 height 8
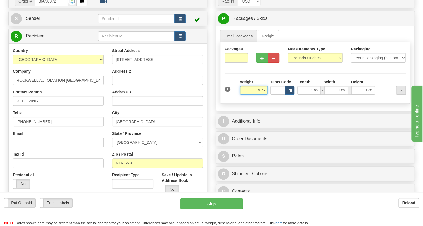
scroll to position [51, 0]
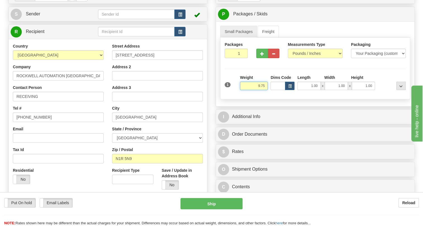
type input "9.75"
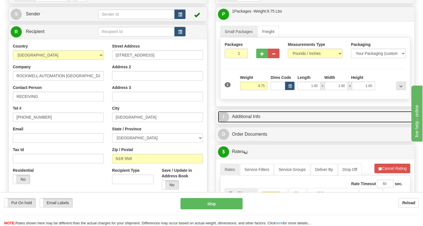
click at [247, 123] on link "I Additional Info" at bounding box center [315, 116] width 195 height 11
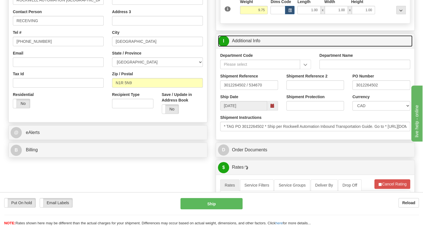
scroll to position [127, 0]
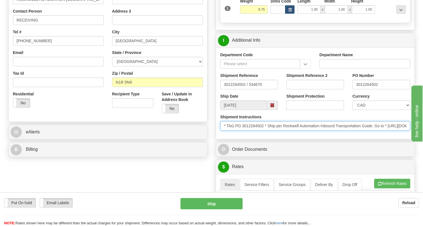
drag, startPoint x: 265, startPoint y: 138, endPoint x: 236, endPoint y: 138, distance: 28.8
click at [236, 131] on input "* TAG PO 3012264502 * Ship per Rockwell Automation Inbound Transportation Guide…" at bounding box center [315, 126] width 190 height 10
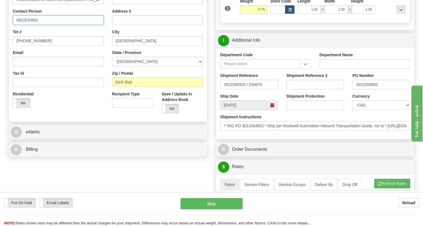
click at [52, 25] on input "RECEIVING" at bounding box center [58, 20] width 91 height 10
paste input "PO 3012264502"
click at [45, 25] on input "RECEIVING / PO 3012264502" at bounding box center [58, 20] width 91 height 10
click at [48, 25] on input "RECEIVING / PO 3012264502" at bounding box center [58, 20] width 91 height 10
click at [46, 25] on input "RECEIVING / PO 3012264502" at bounding box center [58, 20] width 91 height 10
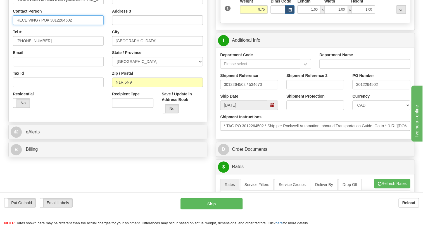
type input "RECEIVING / PO# 3012264502"
drag, startPoint x: 103, startPoint y: 119, endPoint x: 111, endPoint y: 119, distance: 8.1
click at [103, 112] on div "Residential Yes No" at bounding box center [58, 101] width 99 height 21
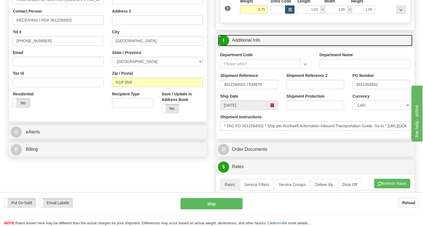
click at [246, 46] on link "I Additional Info" at bounding box center [315, 40] width 195 height 11
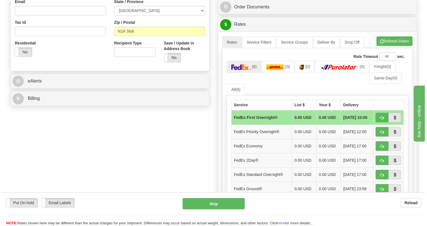
scroll to position [203, 0]
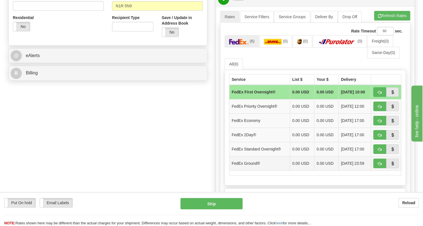
click at [274, 171] on td "FedEx Ground®" at bounding box center [260, 163] width 61 height 14
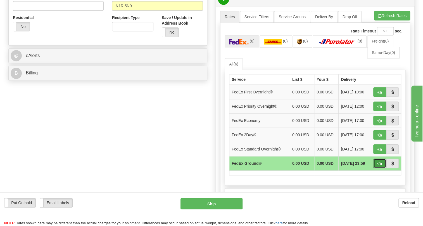
click at [380, 166] on span "button" at bounding box center [380, 164] width 4 height 4
type input "92"
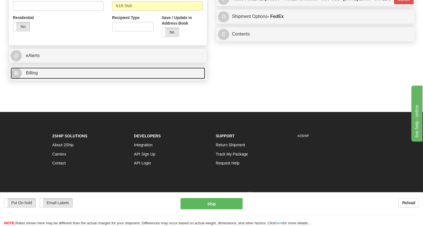
click at [33, 75] on span "Billing" at bounding box center [32, 72] width 12 height 5
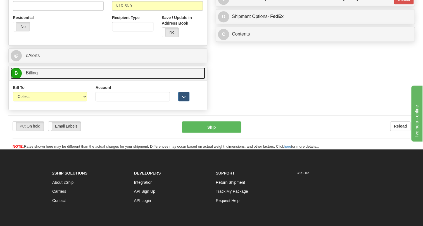
click at [33, 75] on span "Billing" at bounding box center [32, 72] width 12 height 5
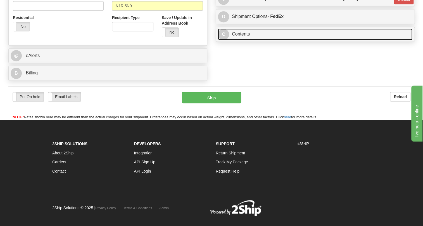
click at [244, 40] on link "C Contents" at bounding box center [315, 34] width 195 height 11
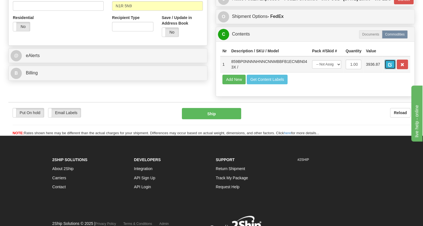
click at [392, 67] on span "button" at bounding box center [391, 65] width 4 height 4
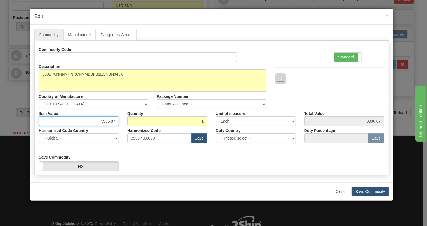
click at [103, 122] on input "3936.87" at bounding box center [79, 121] width 80 height 10
type input "5424.64"
click at [343, 57] on label "Standard" at bounding box center [347, 57] width 27 height 9
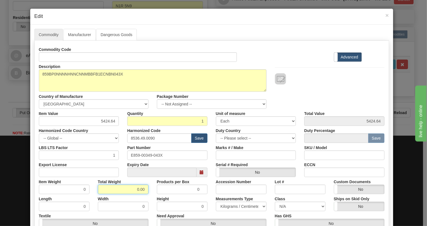
click at [131, 188] on input "0.00" at bounding box center [123, 190] width 51 height 10
type input "1.00"
type input "1.0000"
click at [226, 204] on select "Pounds / Inches Kilograms / Centimeters" at bounding box center [241, 207] width 51 height 10
select select "0"
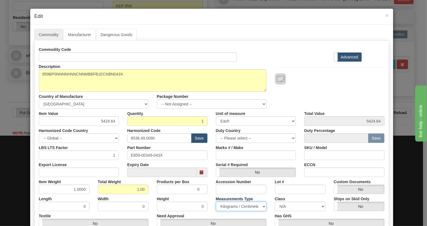
click at [216, 202] on select "Pounds / Inches Kilograms / Centimeters" at bounding box center [241, 207] width 51 height 10
drag, startPoint x: 262, startPoint y: 199, endPoint x: 282, endPoint y: 192, distance: 21.4
click at [262, 199] on div "Measurements Type Pounds / Inches Kilograms / Centimeters" at bounding box center [241, 202] width 59 height 17
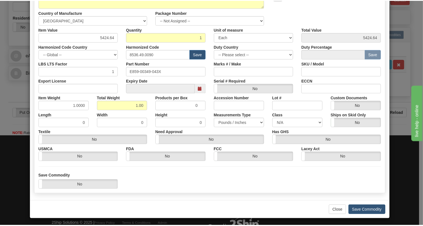
scroll to position [85, 0]
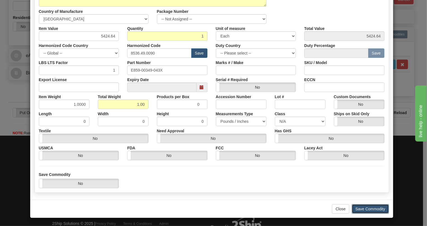
click at [370, 209] on button "Save Commodity" at bounding box center [370, 209] width 37 height 10
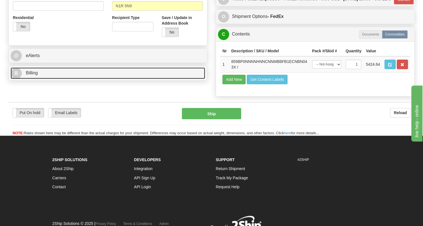
click at [34, 75] on span "Billing" at bounding box center [32, 72] width 12 height 5
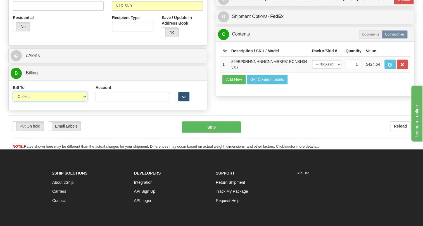
click at [35, 101] on select "Sender Recipient Third Party Collect" at bounding box center [50, 97] width 74 height 10
select select "2"
click at [13, 101] on select "Sender Recipient Third Party Collect" at bounding box center [50, 97] width 74 height 10
type input "92"
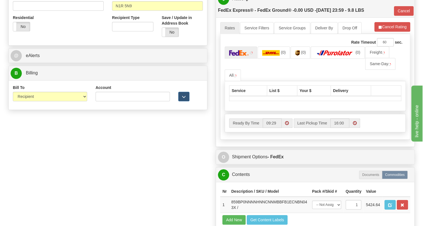
click at [94, 105] on div "Account 3rd Party Account List Please select" at bounding box center [132, 95] width 83 height 21
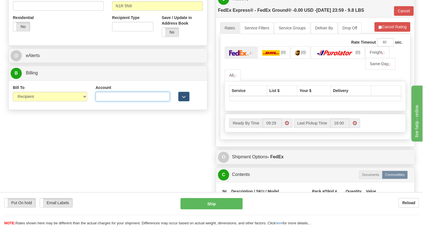
click at [106, 101] on input "Account" at bounding box center [133, 97] width 74 height 10
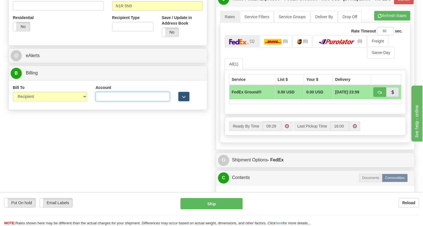
type input "0666089"
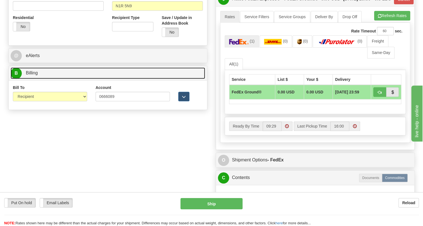
click at [34, 75] on span "Billing" at bounding box center [32, 72] width 12 height 5
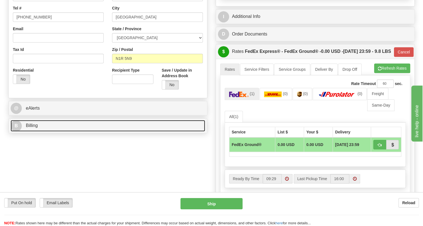
scroll to position [127, 0]
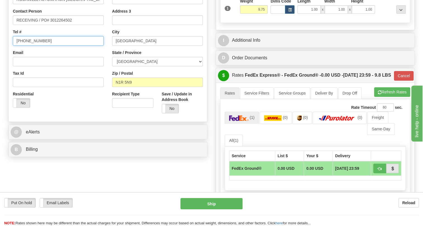
click at [37, 46] on input "(779)7960565" at bounding box center [58, 41] width 91 height 10
type input "111-111-1111"
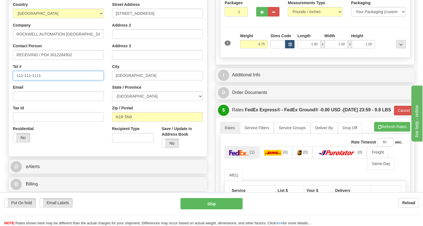
scroll to position [102, 0]
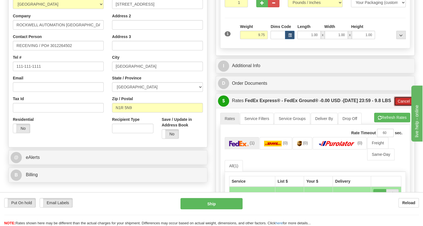
click at [403, 106] on button "Cancel" at bounding box center [404, 101] width 20 height 10
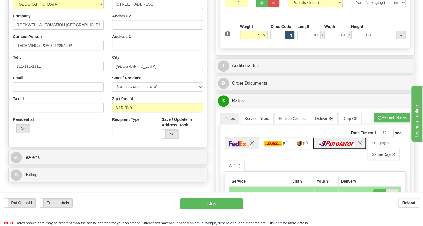
click at [344, 146] on img at bounding box center [336, 144] width 39 height 6
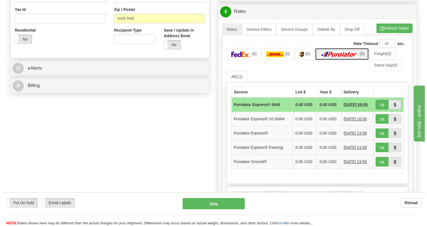
scroll to position [203, 0]
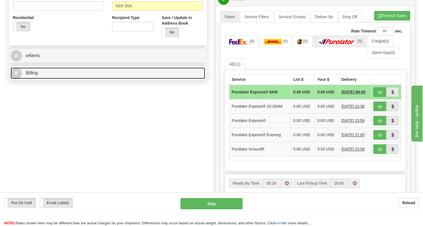
click at [34, 75] on span "Billing" at bounding box center [32, 72] width 12 height 5
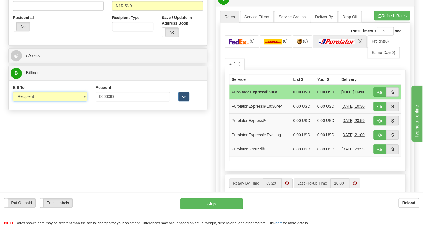
click at [59, 101] on select "Sender Recipient Third Party Collect" at bounding box center [50, 97] width 74 height 10
click at [13, 101] on select "Sender Recipient Third Party Collect" at bounding box center [50, 97] width 74 height 10
click at [39, 101] on select "Sender Recipient Third Party Collect" at bounding box center [50, 97] width 74 height 10
select select "2"
click at [13, 101] on select "Sender Recipient Third Party Collect" at bounding box center [50, 97] width 74 height 10
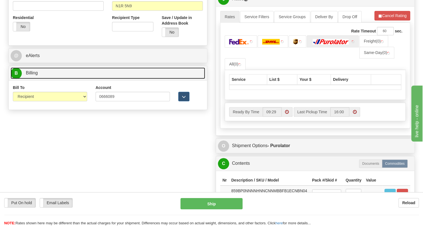
click at [32, 75] on span "Billing" at bounding box center [32, 72] width 12 height 5
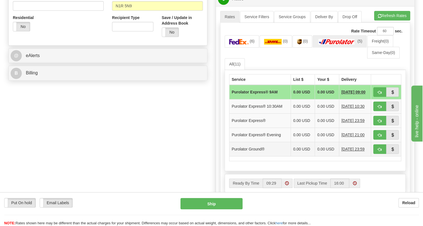
click at [267, 156] on td "Purolator Ground®" at bounding box center [261, 149] width 62 height 14
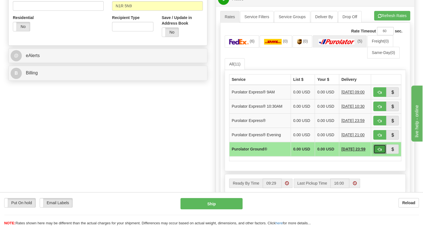
click at [380, 151] on span "button" at bounding box center [380, 150] width 4 height 4
type input "260"
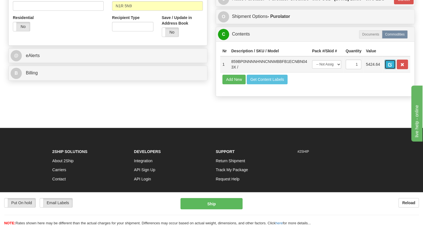
click at [390, 67] on span "button" at bounding box center [391, 65] width 4 height 4
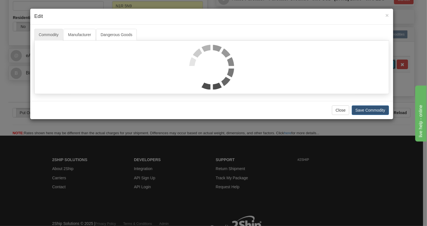
scroll to position [0, 0]
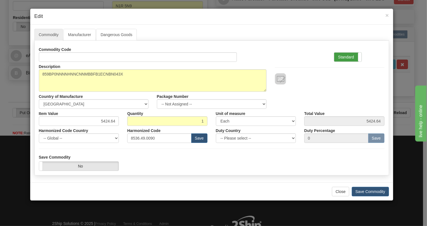
click at [345, 57] on label "Standard" at bounding box center [347, 57] width 27 height 9
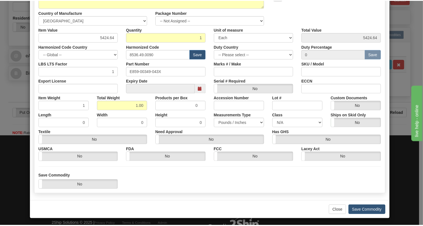
scroll to position [85, 0]
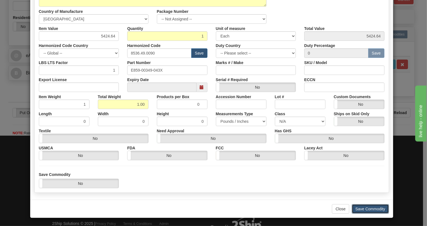
click at [368, 206] on button "Save Commodity" at bounding box center [370, 209] width 37 height 10
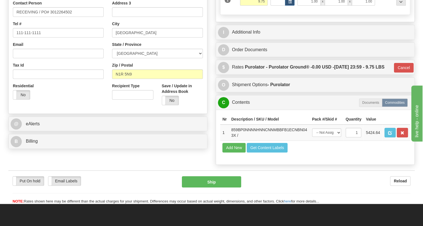
scroll to position [102, 0]
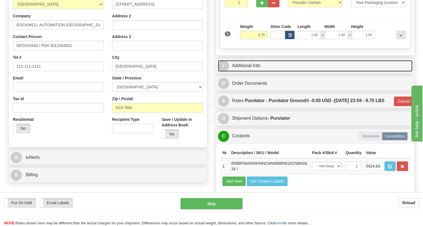
click at [254, 72] on link "I Additional Info" at bounding box center [315, 65] width 195 height 11
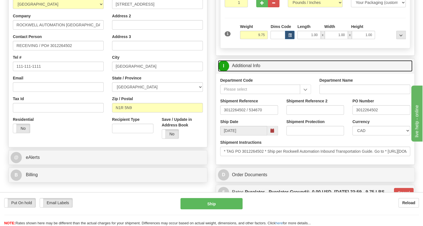
click at [254, 72] on link "I Additional Info" at bounding box center [315, 65] width 195 height 11
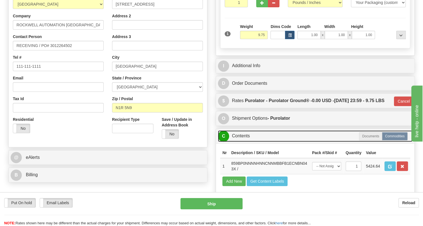
click at [244, 142] on link "C Contents" at bounding box center [315, 135] width 195 height 11
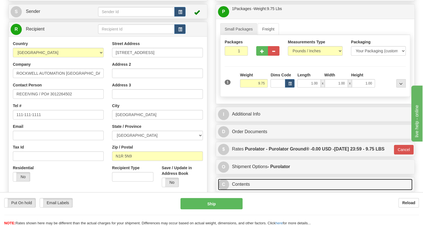
scroll to position [51, 0]
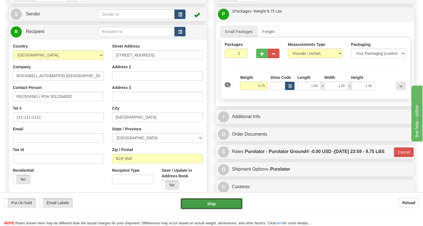
click at [213, 203] on button "Ship" at bounding box center [212, 203] width 62 height 11
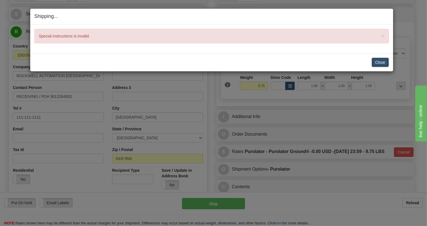
click at [378, 62] on button "Close" at bounding box center [380, 63] width 17 height 10
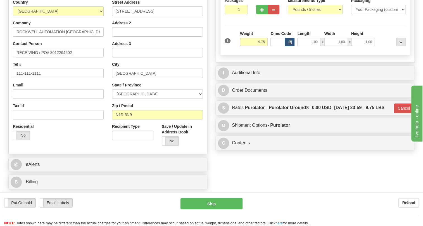
scroll to position [102, 0]
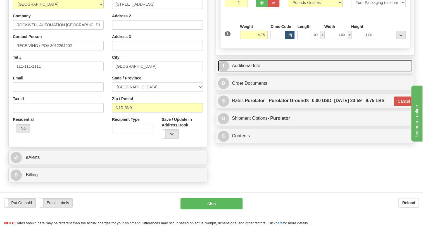
click at [253, 72] on link "I Additional Info" at bounding box center [315, 65] width 195 height 11
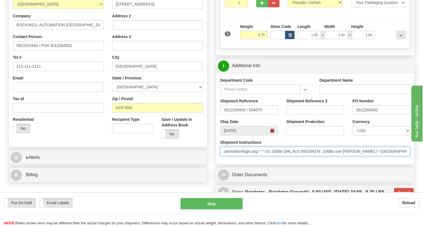
scroll to position [0, 284]
drag, startPoint x: 223, startPoint y: 163, endPoint x: 427, endPoint y: 169, distance: 203.4
click at [423, 124] on html "Training Course Close Toggle navigation Settings Shipping Preferences New Sende…" at bounding box center [211, 11] width 423 height 226
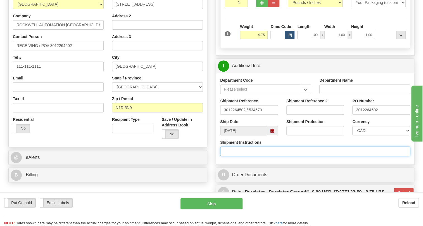
scroll to position [0, 0]
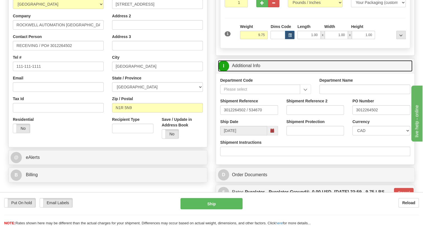
click at [246, 72] on link "I Additional Info" at bounding box center [315, 65] width 195 height 11
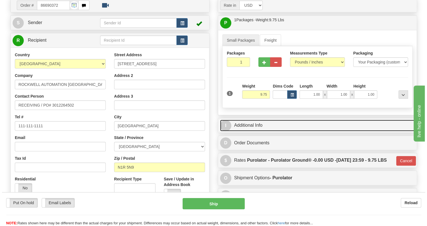
scroll to position [51, 0]
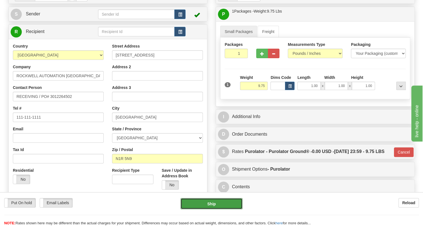
click at [212, 206] on button "Ship" at bounding box center [212, 203] width 62 height 11
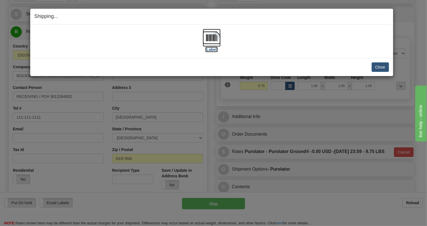
click at [211, 36] on img at bounding box center [212, 38] width 18 height 18
click at [384, 68] on button "Close" at bounding box center [380, 67] width 17 height 10
